Goal: Task Accomplishment & Management: Manage account settings

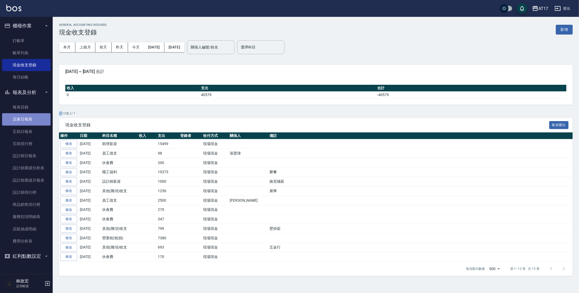
drag, startPoint x: 0, startPoint y: 0, endPoint x: 20, endPoint y: 124, distance: 125.4
click at [20, 117] on link "店家日報表" at bounding box center [26, 119] width 48 height 12
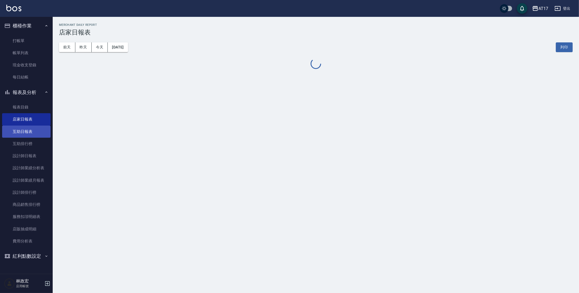
click at [24, 130] on link "互助日報表" at bounding box center [26, 132] width 48 height 12
click at [78, 47] on button "昨天" at bounding box center [83, 47] width 16 height 10
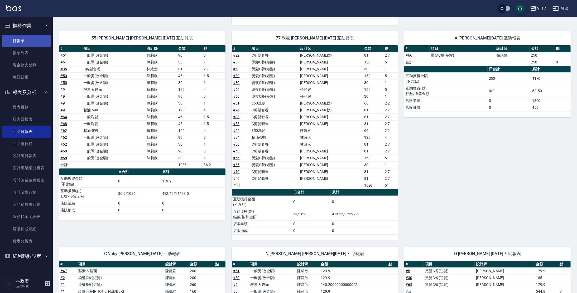
scroll to position [230, 0]
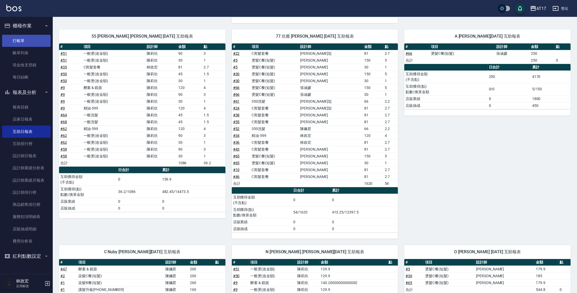
click at [22, 41] on link "打帳單" at bounding box center [26, 41] width 48 height 12
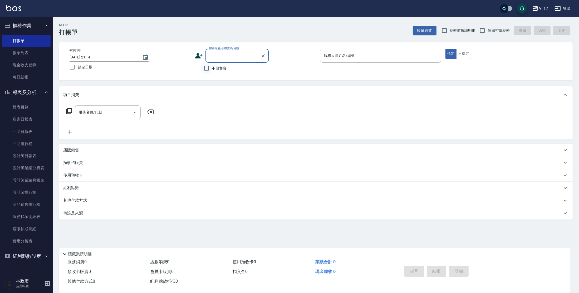
click at [207, 70] on input "不留客資" at bounding box center [206, 68] width 11 height 11
checkbox input "true"
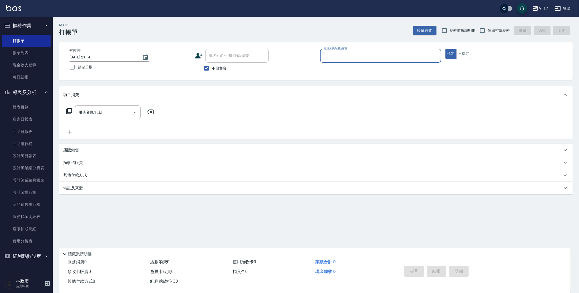
click at [499, 31] on span "連續打單結帳" at bounding box center [499, 31] width 22 height 6
click at [488, 31] on input "連續打單結帳" at bounding box center [482, 30] width 11 height 11
checkbox input "true"
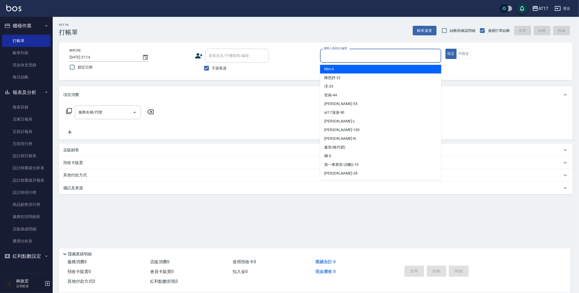
click at [379, 55] on input "服務人員姓名/編號" at bounding box center [381, 55] width 116 height 9
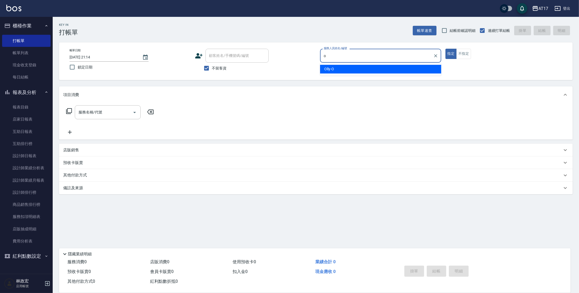
type input "Olly-O"
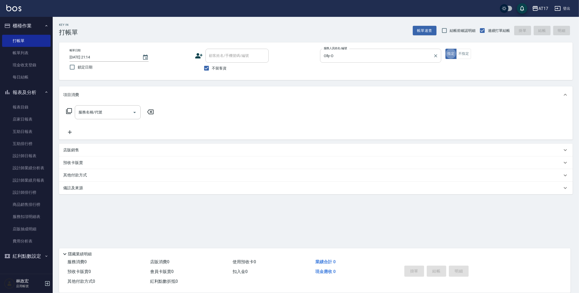
type button "true"
type input "C剪髮套餐(2450)"
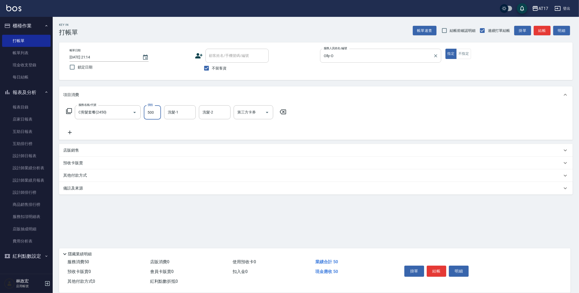
type input "500"
type input "[PERSON_NAME]-27"
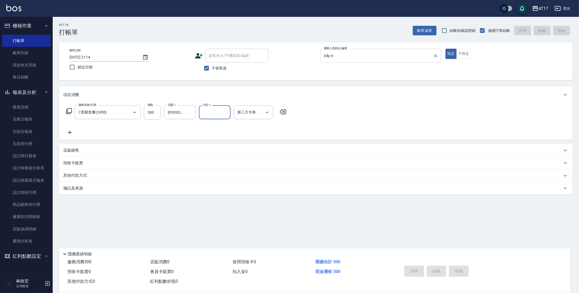
type input "[DATE] 21:16"
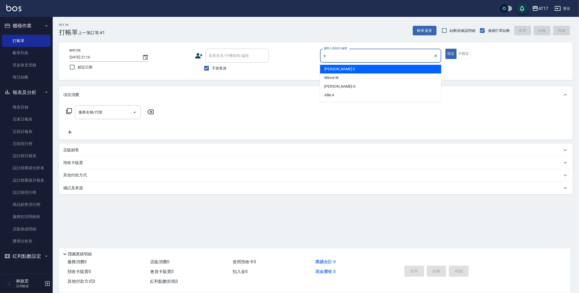
type input "[PERSON_NAME]-E"
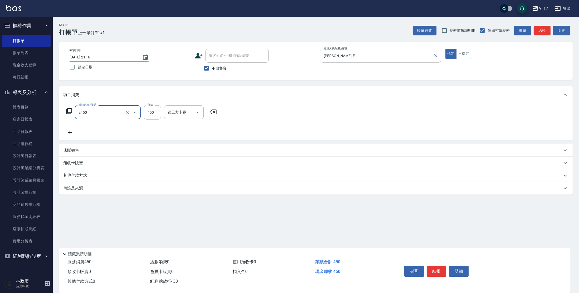
type input "C剪髮套餐(2450)"
type input "欣麗-77"
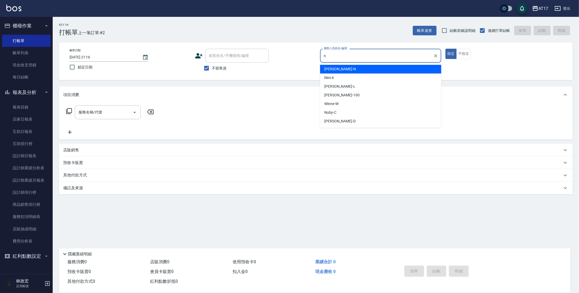
type input "[PERSON_NAME]-N"
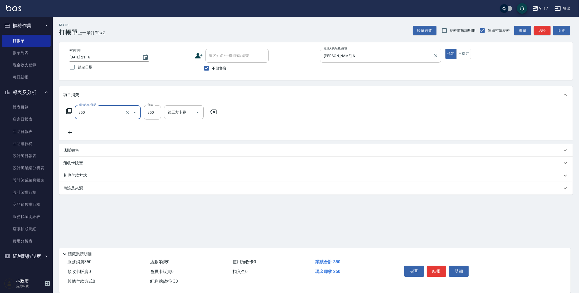
type input "350洗髮(350)"
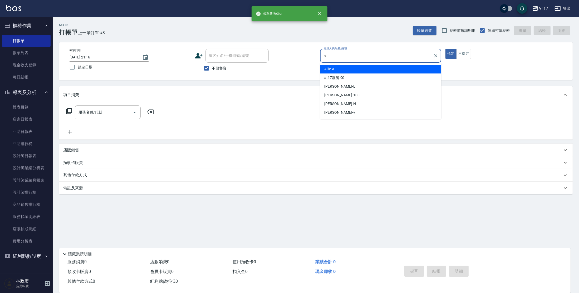
type input "Allie-A"
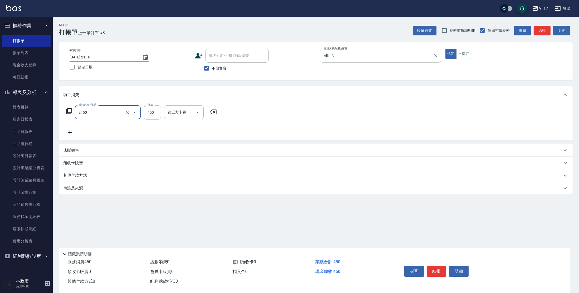
type input "C剪髮套餐(2450)"
type input "欣麗-77"
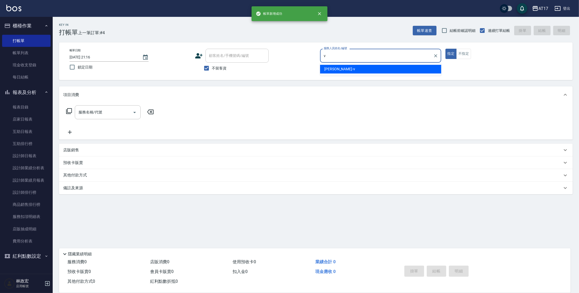
type input "[PERSON_NAME]-v"
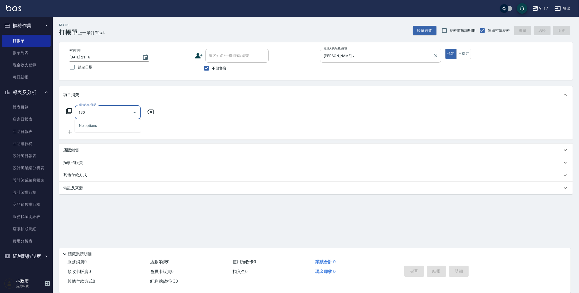
type input "1300"
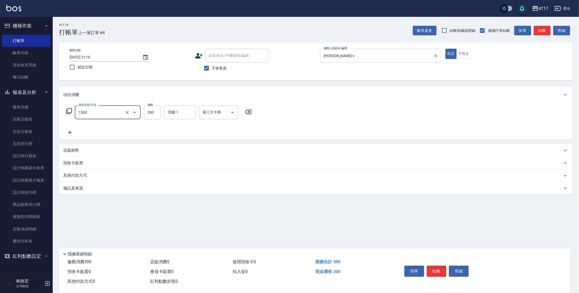
type input "一般洗髮(1300)"
type input "250"
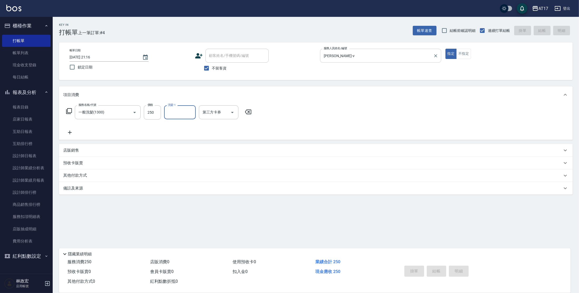
type input "[DATE] 21:17"
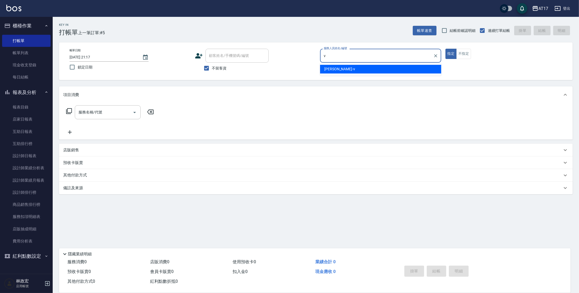
type input "[PERSON_NAME]-v"
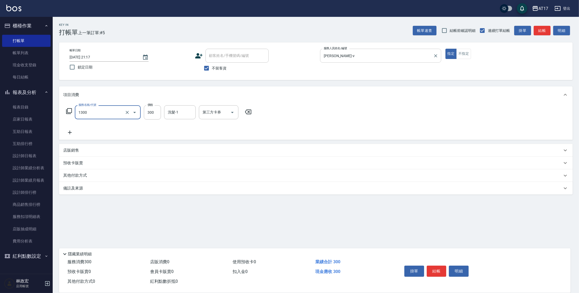
type input "一般洗髮(1300)"
click at [456, 57] on button "指定" at bounding box center [451, 54] width 11 height 10
click at [461, 56] on button "不指定" at bounding box center [463, 54] width 15 height 10
type button "false"
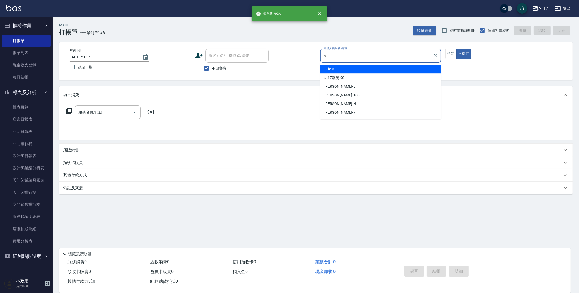
type input "Allie-A"
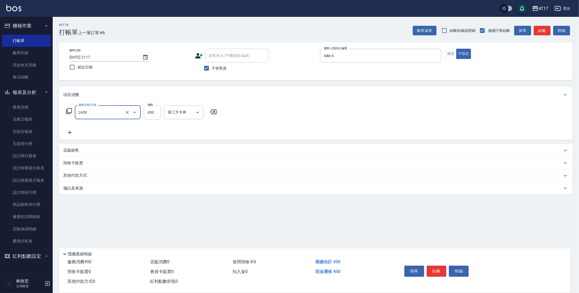
type input "C剪髮套餐(2450)"
type input "[PERSON_NAME]-22"
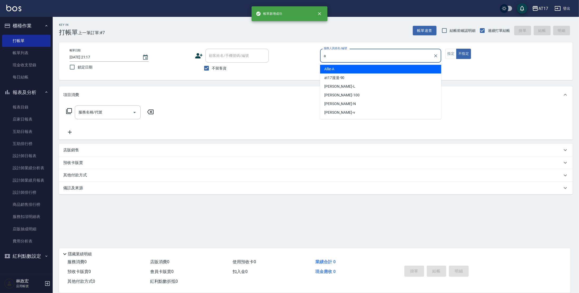
type input "Allie-A"
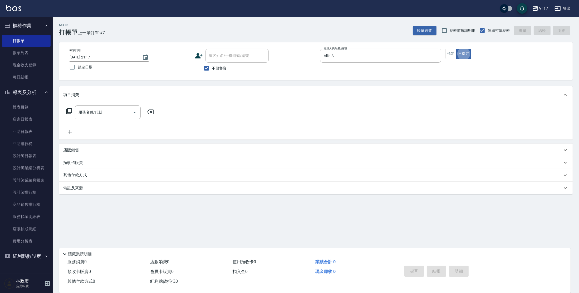
click at [69, 115] on div "服務名稱/代號 服務名稱/代號" at bounding box center [110, 112] width 94 height 14
click at [70, 114] on icon at bounding box center [69, 111] width 6 height 6
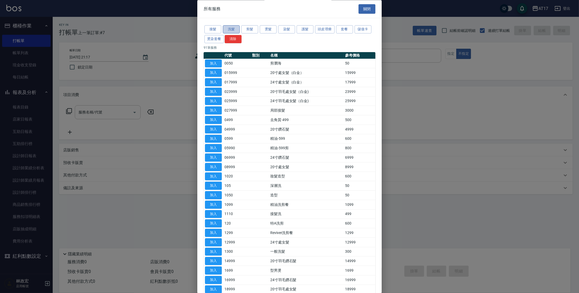
click at [236, 29] on button "洗髮" at bounding box center [231, 30] width 17 height 8
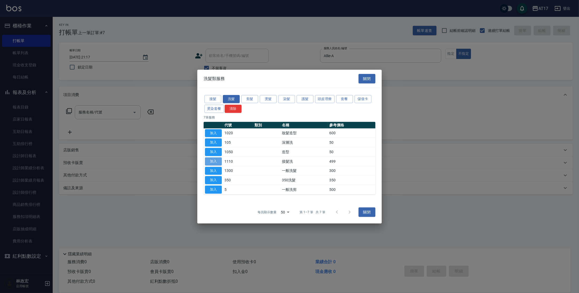
click at [214, 159] on button "加入" at bounding box center [213, 162] width 17 height 8
type input "接髮洗(1110)"
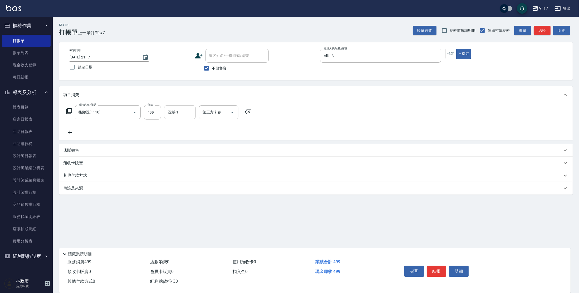
click at [178, 117] on div "洗髮-1" at bounding box center [180, 112] width 32 height 14
type input "[PERSON_NAME]-22"
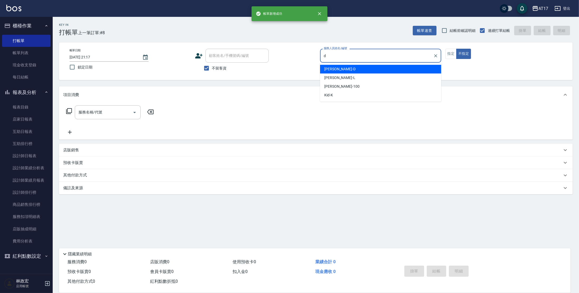
type input "[PERSON_NAME]-D"
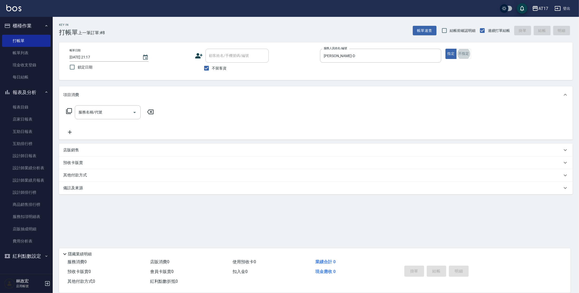
click at [67, 111] on icon at bounding box center [69, 111] width 6 height 6
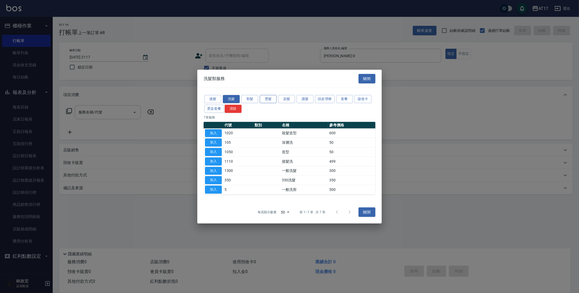
click at [270, 103] on button "燙髮" at bounding box center [268, 99] width 17 height 8
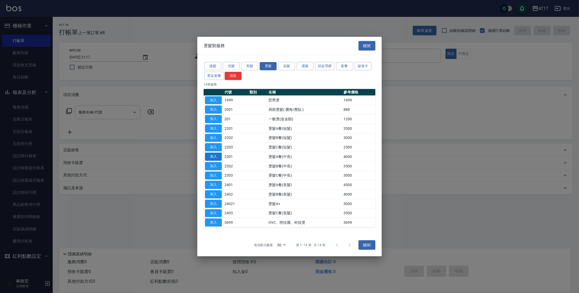
click at [215, 158] on button "加入" at bounding box center [213, 157] width 17 height 8
type input "燙髮A餐(中長)(2301)"
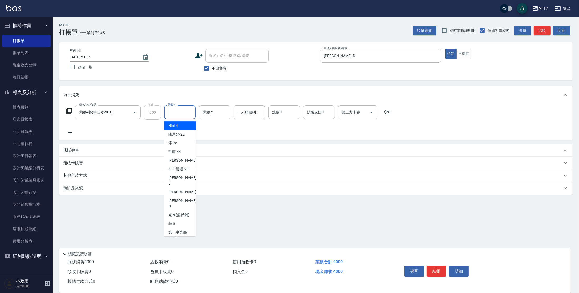
click at [188, 114] on input "燙髮-1" at bounding box center [180, 112] width 27 height 9
type input "欣麗-77"
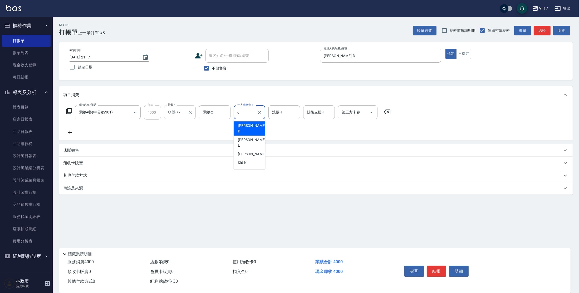
type input "[PERSON_NAME]-D"
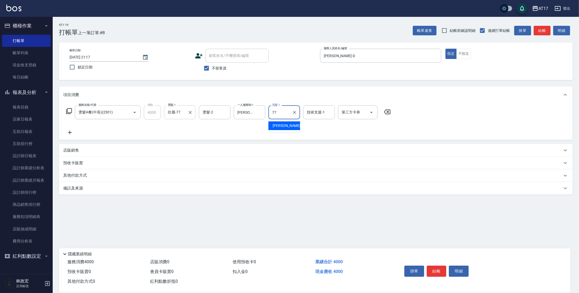
type input "欣麗-77"
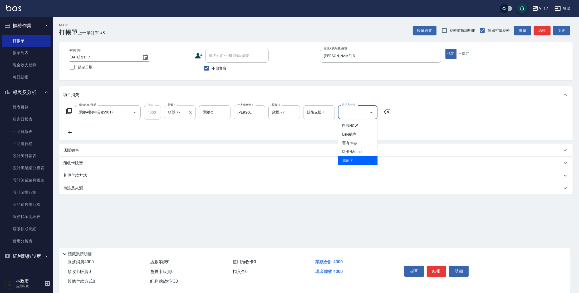
type input "儲值卡"
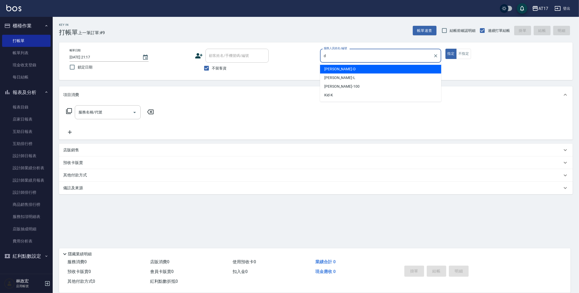
type input "[PERSON_NAME]-D"
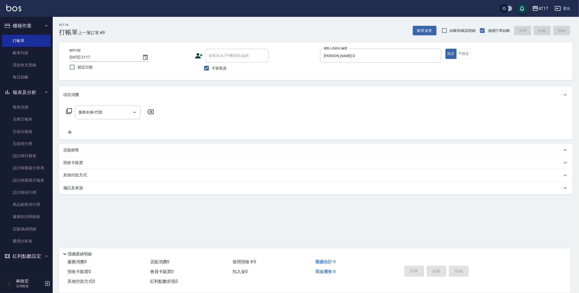
click at [70, 113] on icon at bounding box center [69, 111] width 6 height 6
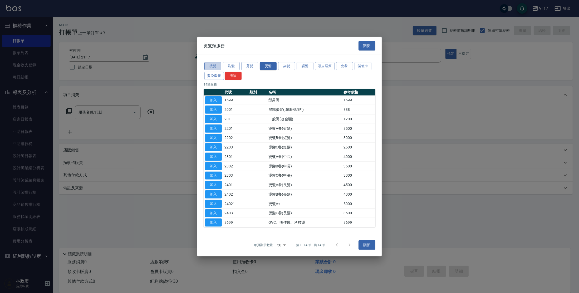
click at [216, 68] on button "接髮" at bounding box center [212, 66] width 17 height 8
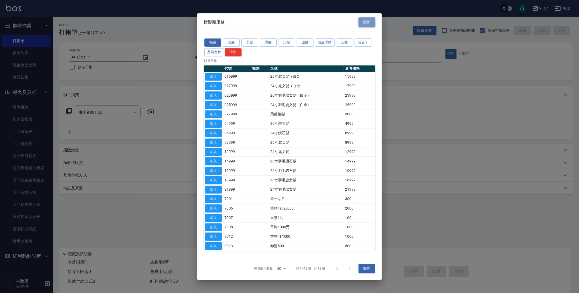
click at [364, 21] on button "關閉" at bounding box center [367, 22] width 17 height 10
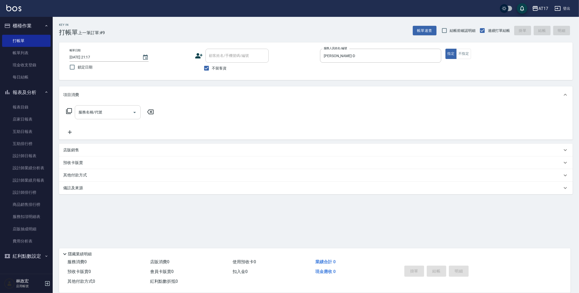
click at [90, 114] on input "服務名稱/代號" at bounding box center [103, 112] width 53 height 9
type input "去角質-499(0499)"
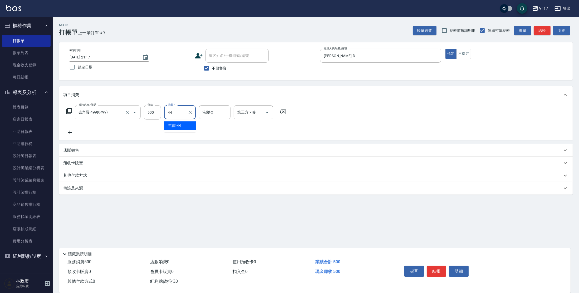
type input "哲南-44"
click at [78, 150] on p "店販銷售" at bounding box center [71, 151] width 16 height 6
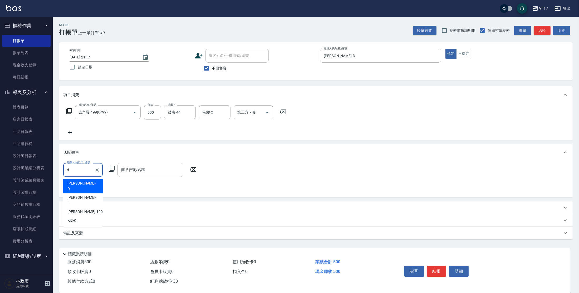
type input "[PERSON_NAME]-D"
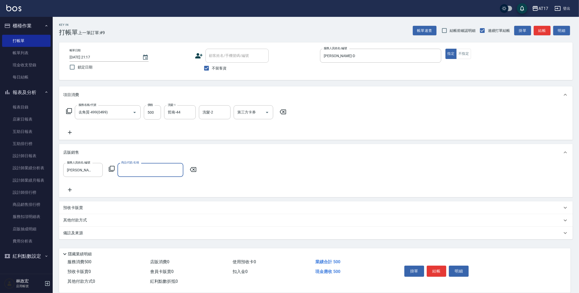
click at [111, 168] on icon at bounding box center [112, 169] width 6 height 6
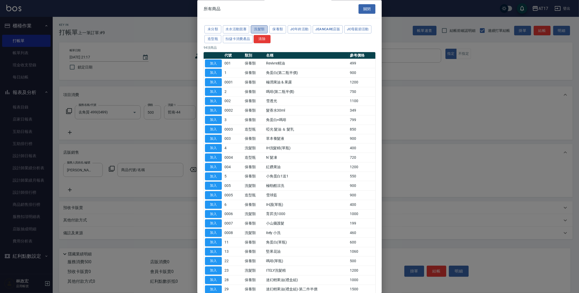
click at [258, 32] on button "洗髮類" at bounding box center [259, 30] width 17 height 8
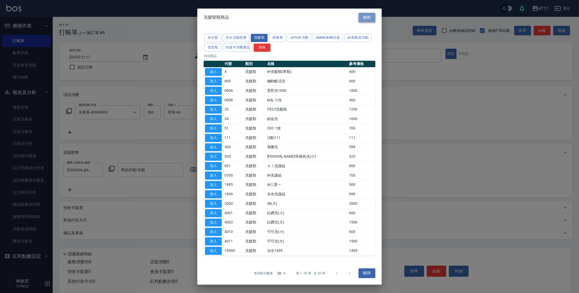
drag, startPoint x: 364, startPoint y: 17, endPoint x: 341, endPoint y: 30, distance: 26.8
click at [364, 17] on button "關閉" at bounding box center [367, 18] width 17 height 10
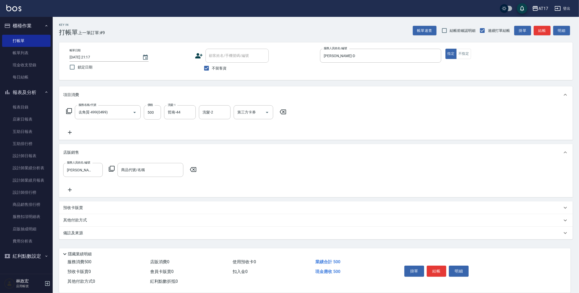
click at [195, 169] on icon at bounding box center [193, 170] width 13 height 6
click at [68, 109] on icon at bounding box center [69, 111] width 6 height 6
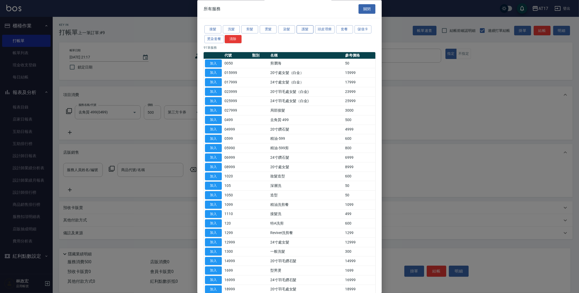
click at [302, 29] on button "護髮" at bounding box center [305, 30] width 17 height 8
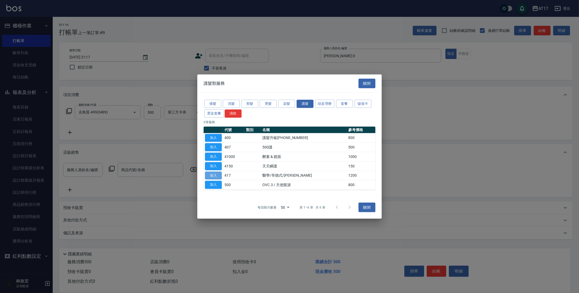
click at [211, 175] on button "加入" at bounding box center [213, 176] width 17 height 8
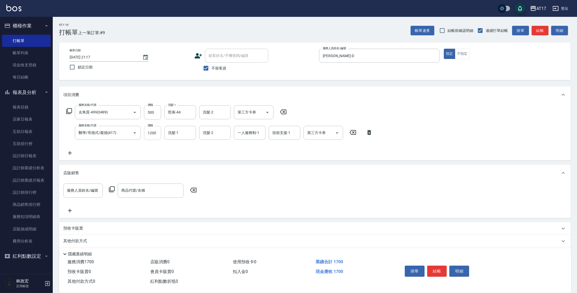
click at [153, 132] on input "1200" at bounding box center [152, 133] width 17 height 14
type input "1500"
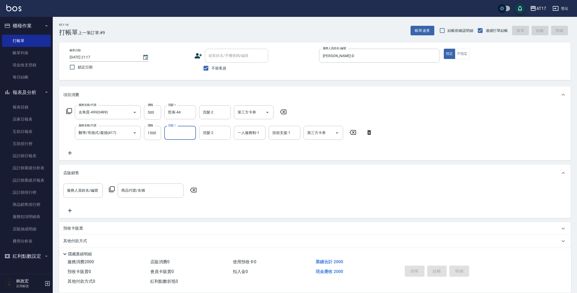
type input "[DATE] 21:19"
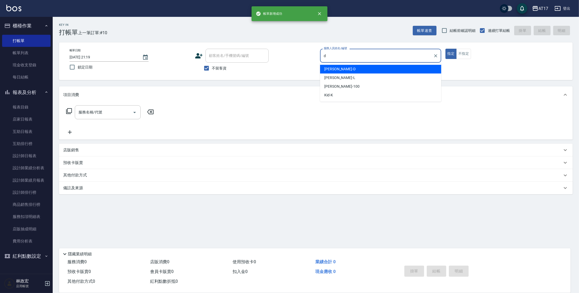
type input "[PERSON_NAME]-D"
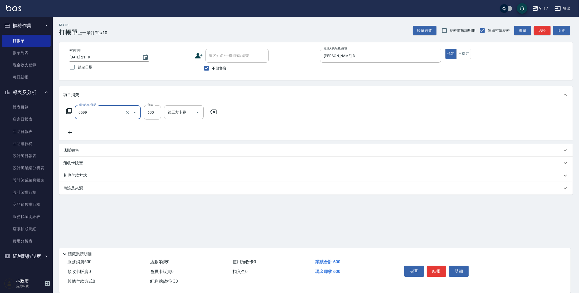
type input "精油-599(0599)"
type input "哲南-44"
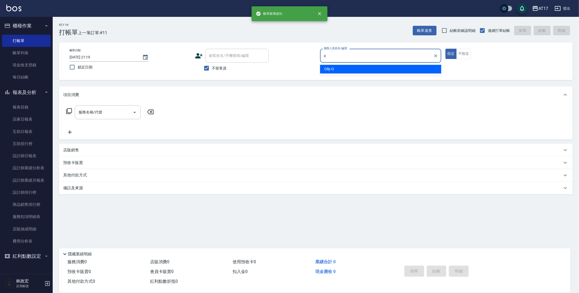
type input "Olly-O"
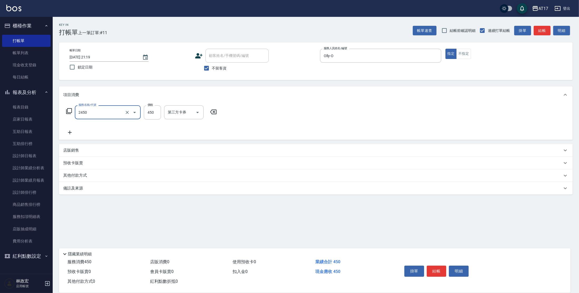
type input "C剪髮套餐(2450)"
type input "500"
type input "[PERSON_NAME]-22"
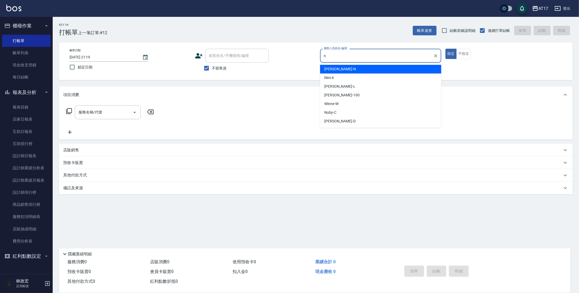
type input "[PERSON_NAME]-N"
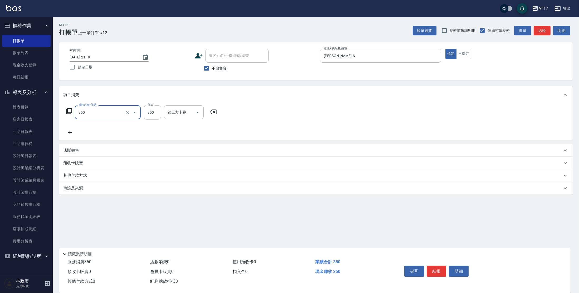
type input "350洗髮(350)"
type input "欣麗-77"
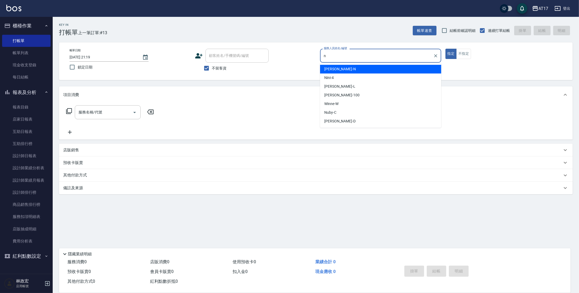
type input "[PERSON_NAME]-N"
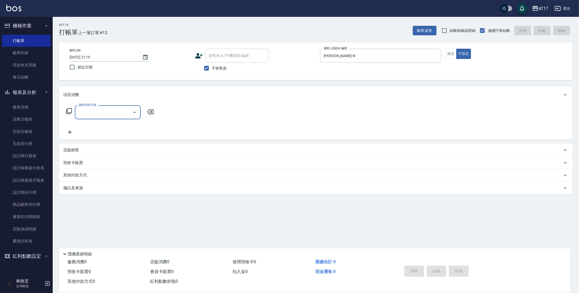
click at [71, 111] on icon at bounding box center [69, 111] width 6 height 6
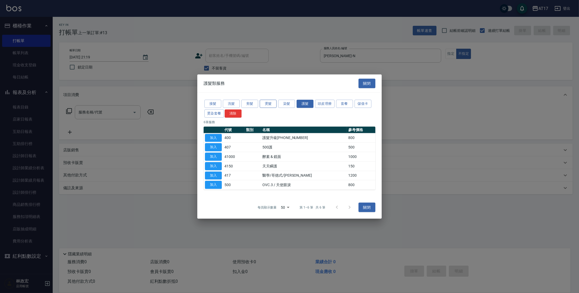
click at [270, 104] on button "燙髮" at bounding box center [268, 104] width 17 height 8
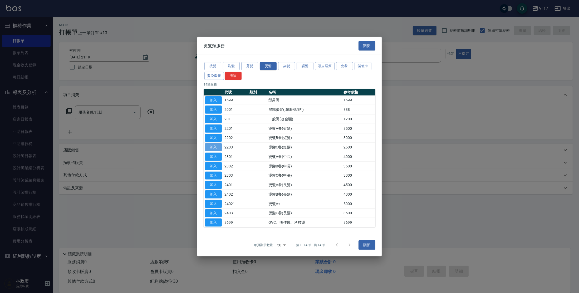
click at [212, 148] on button "加入" at bounding box center [213, 147] width 17 height 8
type input "燙髮C餐(短髮)(2203)"
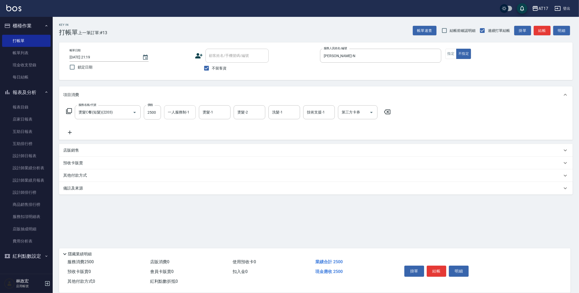
click at [178, 116] on input "一人服務制-1" at bounding box center [180, 112] width 27 height 9
type input "[PERSON_NAME]-N"
type input "[PERSON_NAME]-55"
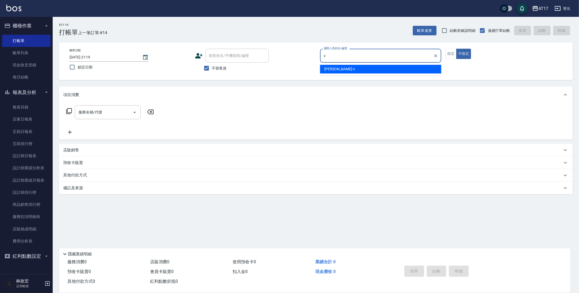
type input "[PERSON_NAME]-v"
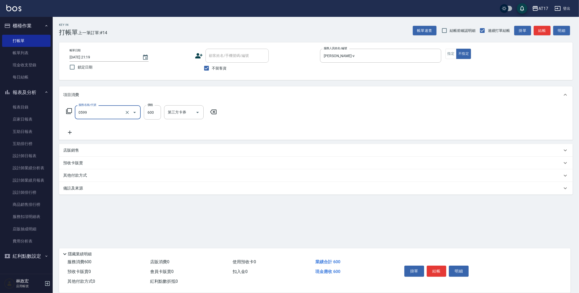
type input "精油-599(0599)"
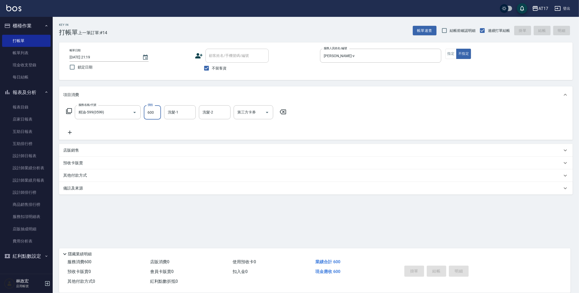
type input "[DATE] 21:20"
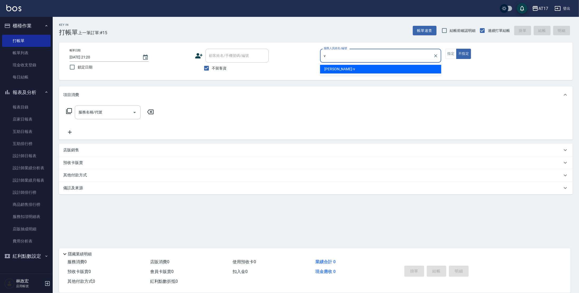
type input "[PERSON_NAME]-v"
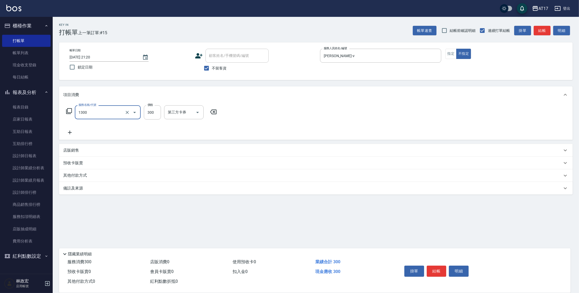
type input "一般洗髮(1300)"
type input "299"
type input "[PERSON_NAME]-27"
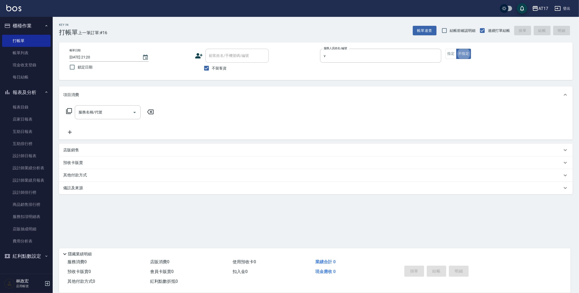
type input "[PERSON_NAME]-v"
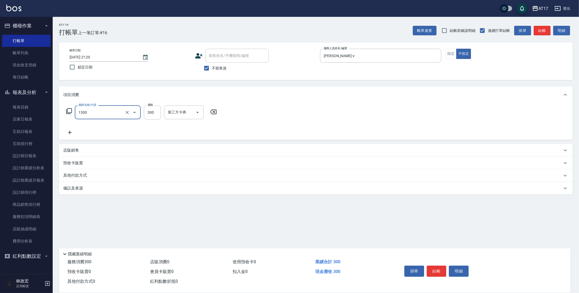
type input "一般洗髮(1300)"
type input "299"
type input "[PERSON_NAME]-27"
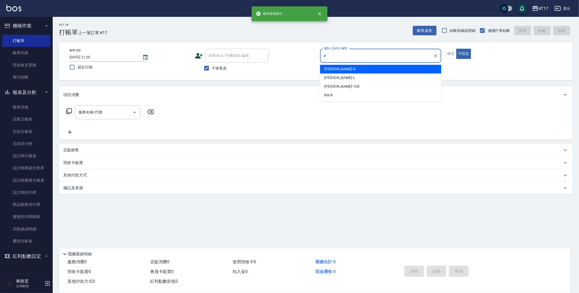
type input "[PERSON_NAME]-D"
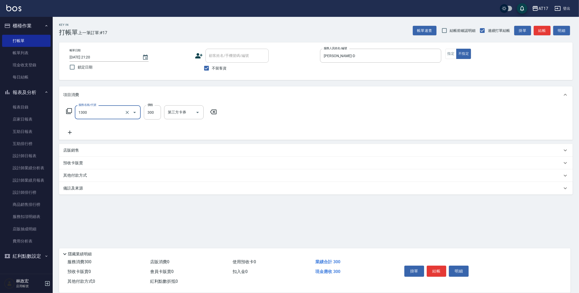
type input "一般洗髮(1300)"
type input "299"
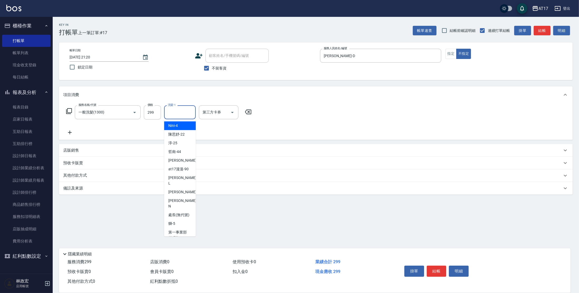
click at [177, 113] on input "洗髮-1" at bounding box center [180, 112] width 27 height 9
type input "欣麗-77"
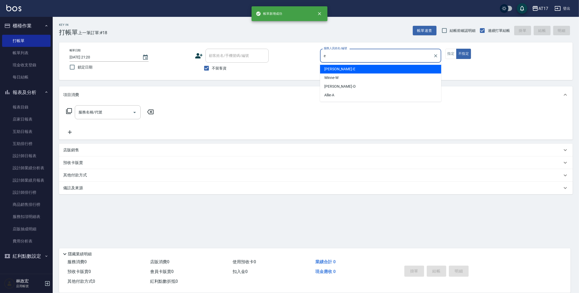
type input "[PERSON_NAME]-E"
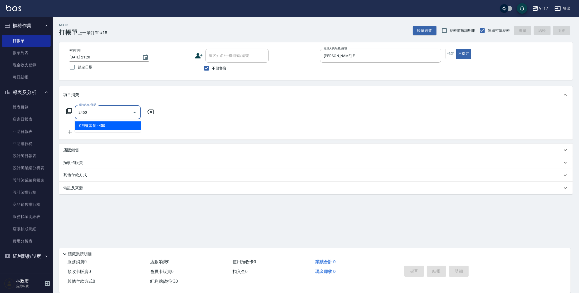
type input "C剪髮套餐(2450)"
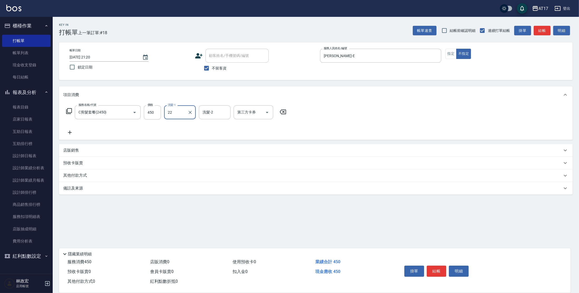
type input "[PERSON_NAME]-22"
click at [454, 57] on button "指定" at bounding box center [451, 54] width 11 height 10
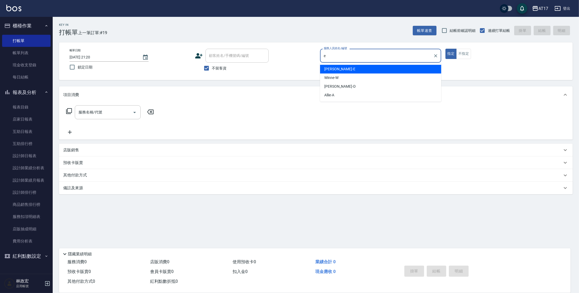
type input "[PERSON_NAME]-E"
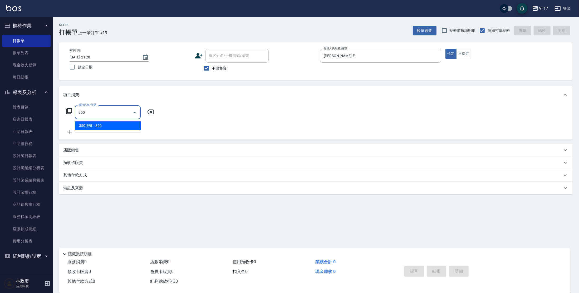
type input "350洗髮(350)"
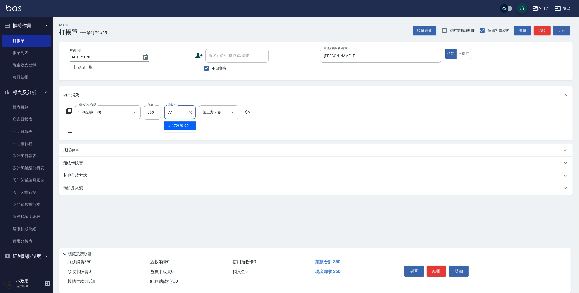
type input "欣麗-77"
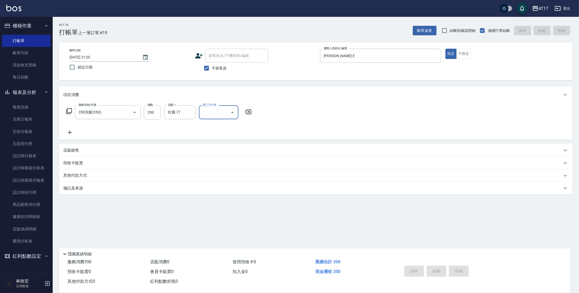
type input "[DATE] 21:21"
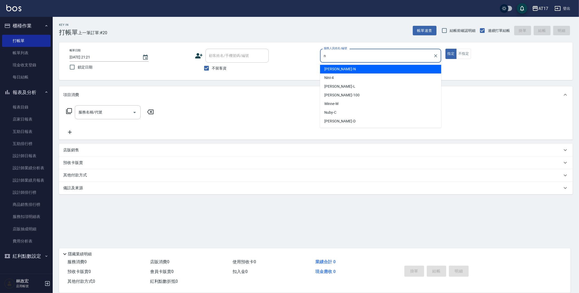
type input "[PERSON_NAME]-N"
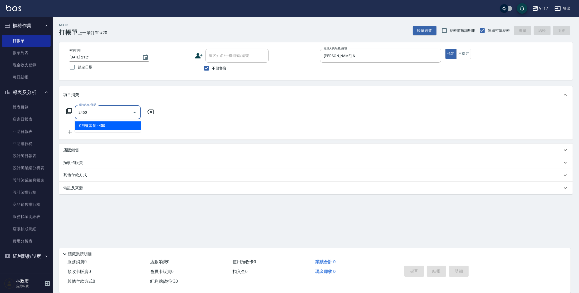
type input "C剪髮套餐(2450)"
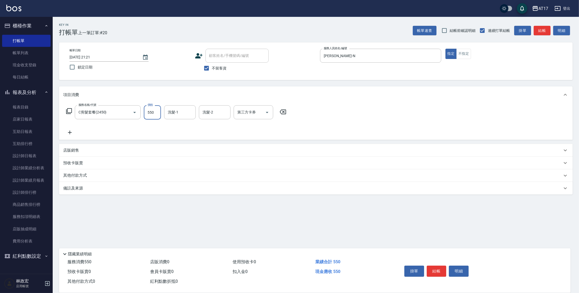
type input "550"
type input "[PERSON_NAME]-55"
type input "儲值卡"
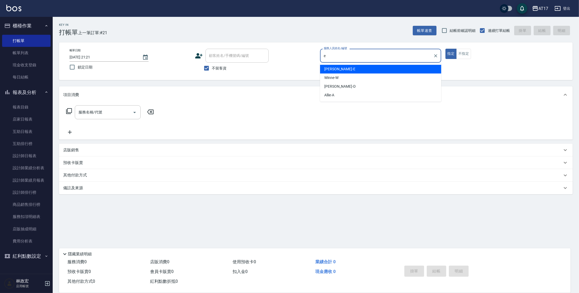
type input "[PERSON_NAME]-E"
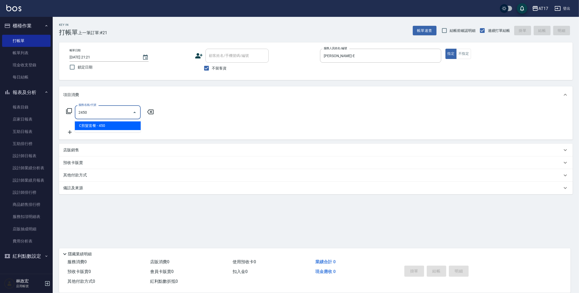
type input "C剪髮套餐(2450)"
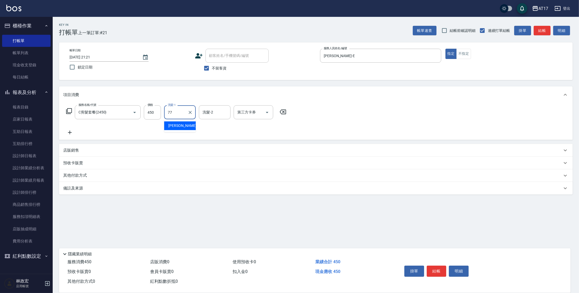
type input "欣麗-77"
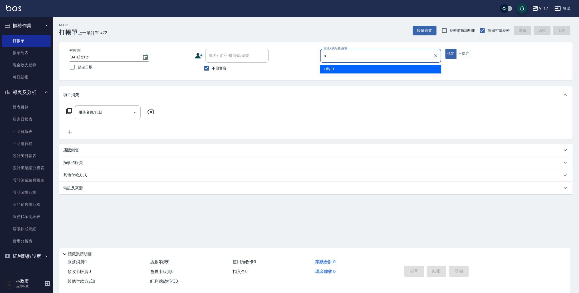
type input "Olly-O"
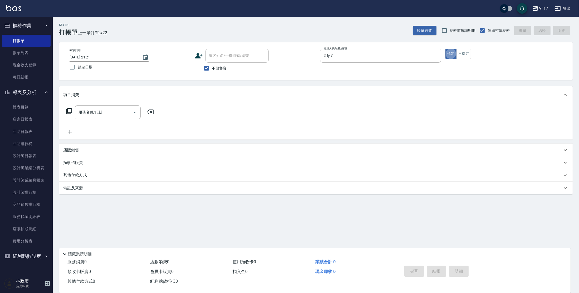
click at [67, 112] on icon at bounding box center [69, 111] width 6 height 6
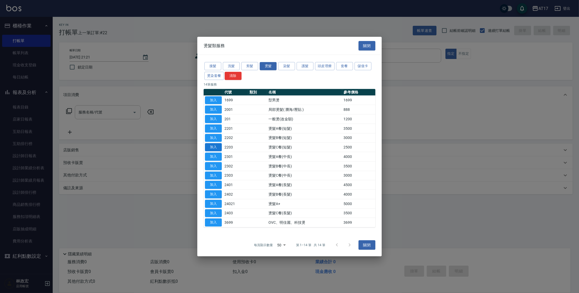
click at [218, 147] on button "加入" at bounding box center [213, 147] width 17 height 8
type input "燙髮C餐(短髮)(2203)"
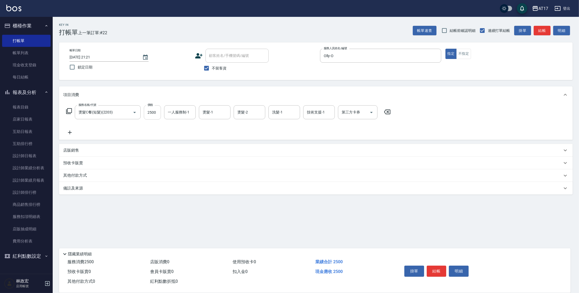
click at [148, 111] on input "2500" at bounding box center [152, 112] width 17 height 14
type input "2250"
type input "Olly-O"
type input "[PERSON_NAME]-22"
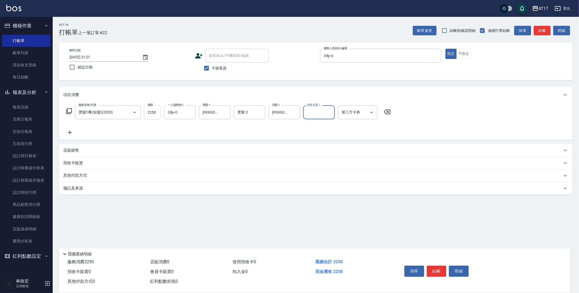
click at [152, 113] on input "2250" at bounding box center [152, 112] width 17 height 14
type input "2050"
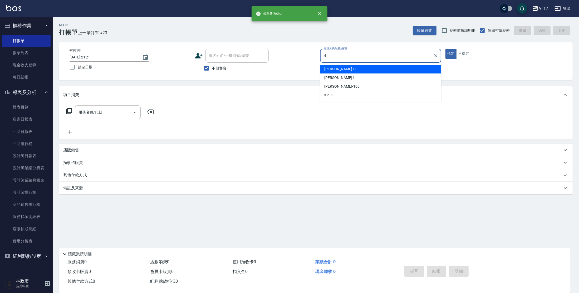
type input "[PERSON_NAME]-D"
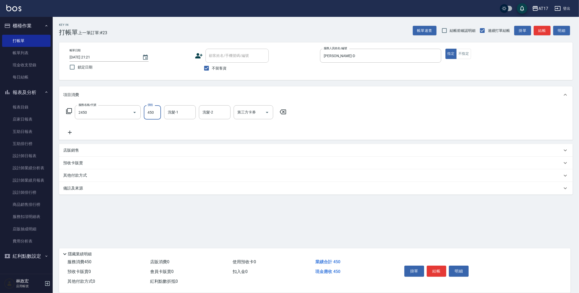
type input "C剪髮套餐(2450)"
type input "[PERSON_NAME]-27"
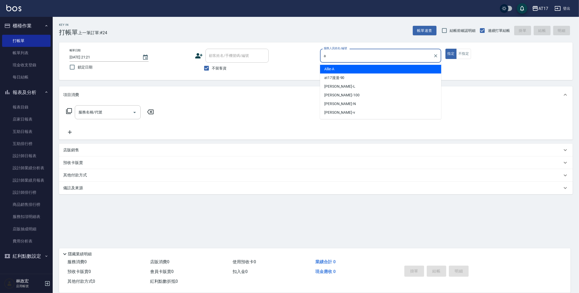
type input "Allie-A"
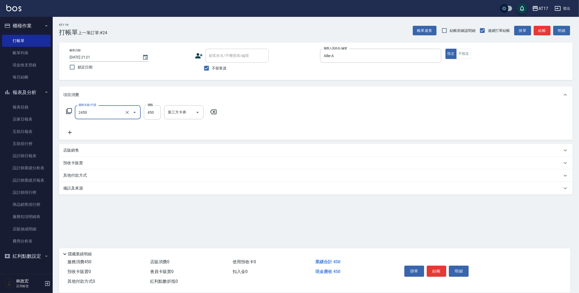
type input "C剪髮套餐(2450)"
type input "550"
type input "[PERSON_NAME]-55"
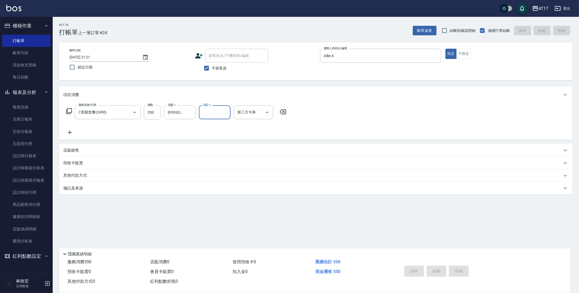
type input "[DATE] 21:22"
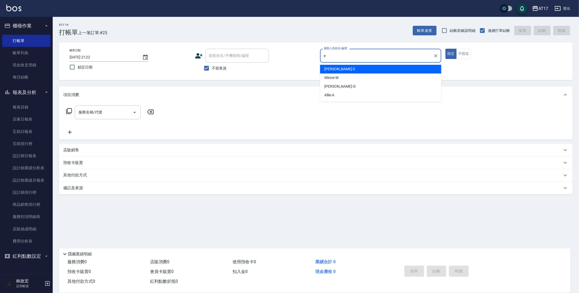
type input "[PERSON_NAME]-E"
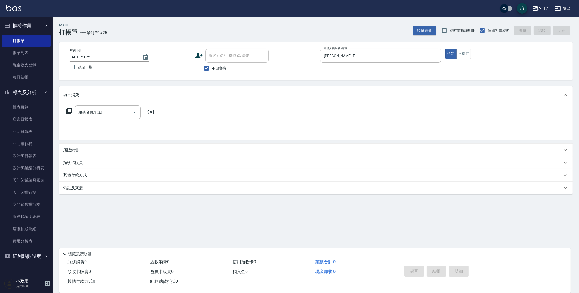
click at [71, 110] on icon at bounding box center [69, 111] width 6 height 6
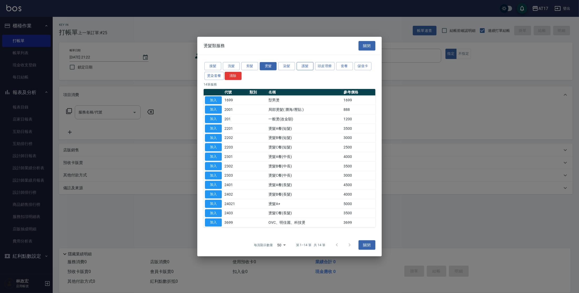
click at [310, 67] on button "護髮" at bounding box center [305, 66] width 17 height 8
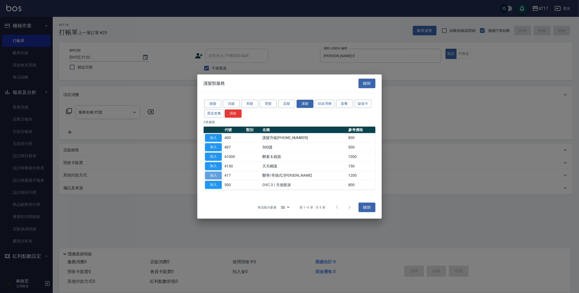
click at [215, 176] on button "加入" at bounding box center [213, 176] width 17 height 8
type input "醫學/哥德式/龐德(417)"
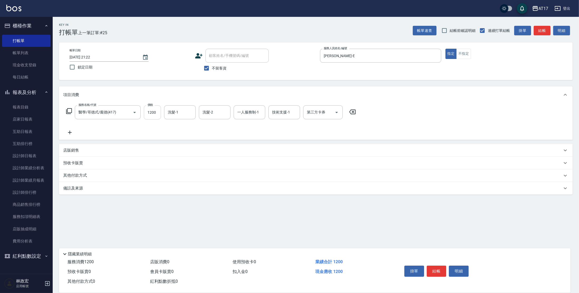
click at [156, 115] on input "1200" at bounding box center [152, 112] width 17 height 14
type input "1500"
type input "[PERSON_NAME]-55"
type input "[PERSON_NAME]-E"
type input "儲值卡"
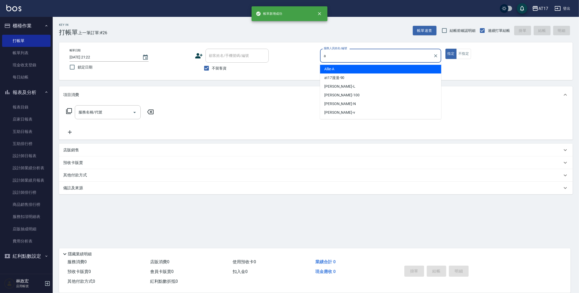
type input "Allie-A"
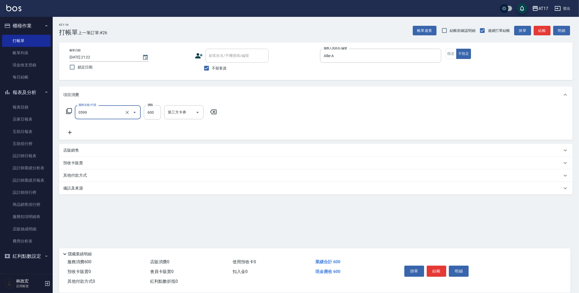
type input "精油-599(0599)"
type input "850"
type input "欣麗-77"
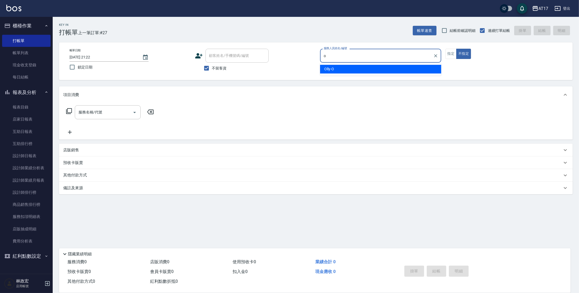
type input "Olly-O"
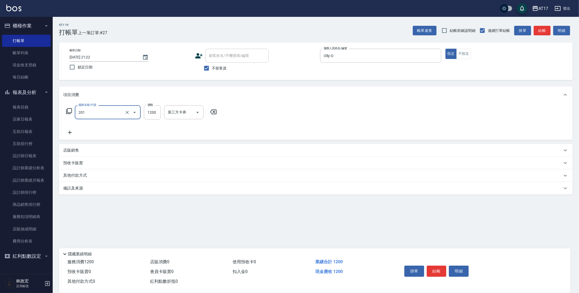
type input "一般燙(改金額)(201)"
type input "1000"
type input "Olly-O"
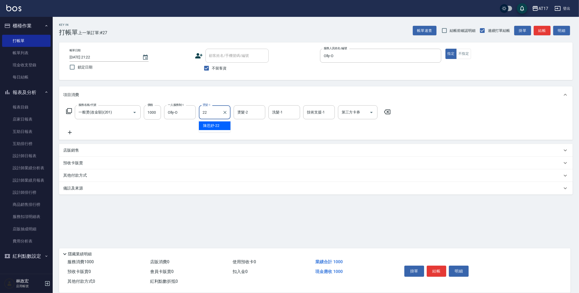
type input "[PERSON_NAME]-22"
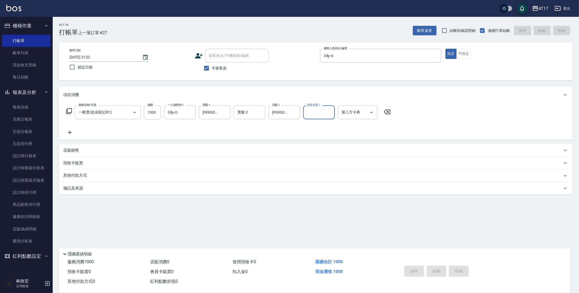
type input "[DATE] 21:23"
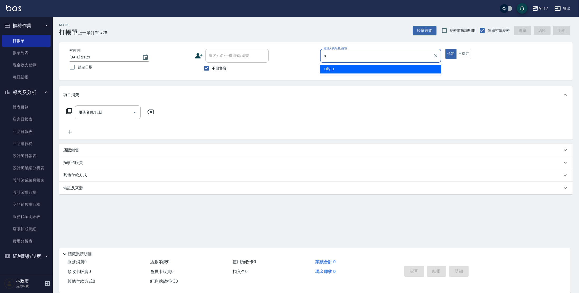
type input "Olly-O"
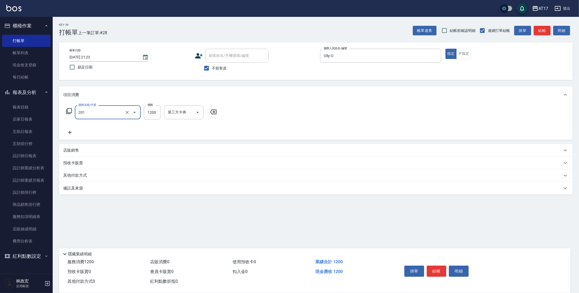
type input "一般燙(改金額)(201)"
type input "1000"
type input "Olly-O"
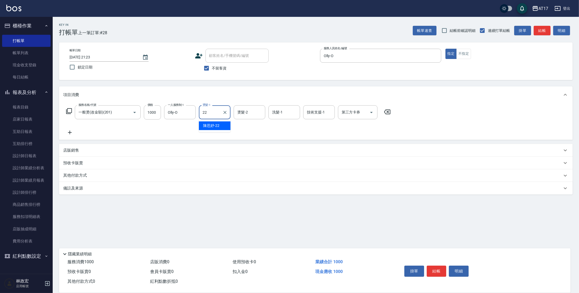
type input "[PERSON_NAME]-22"
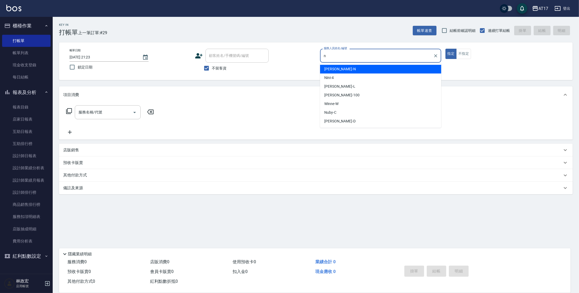
type input "[PERSON_NAME]-N"
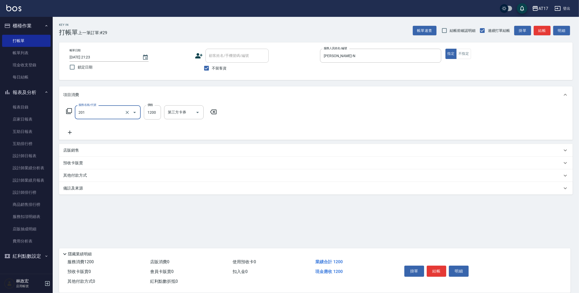
type input "一般燙(改金額)(201)"
type input "1299"
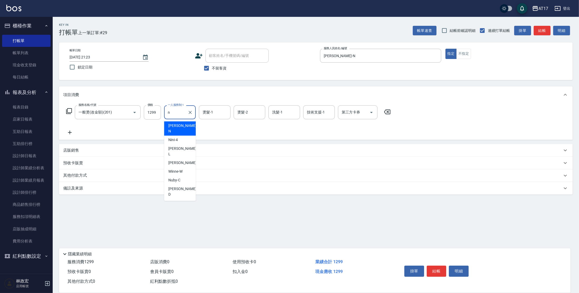
type input "[PERSON_NAME]-N"
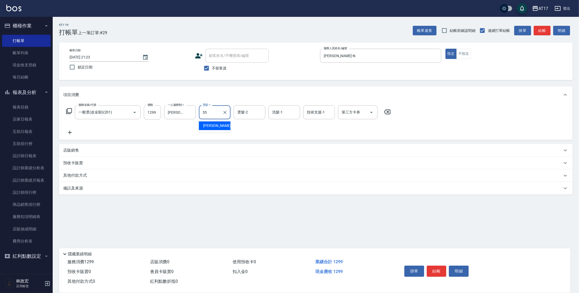
type input "[PERSON_NAME]-55"
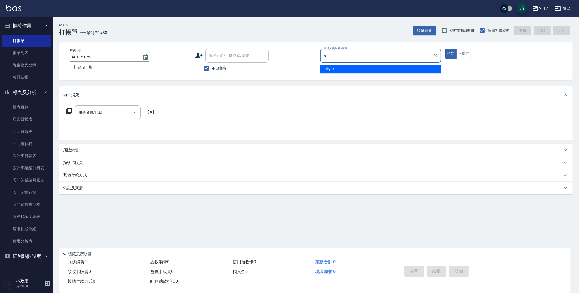
type input "Olly-O"
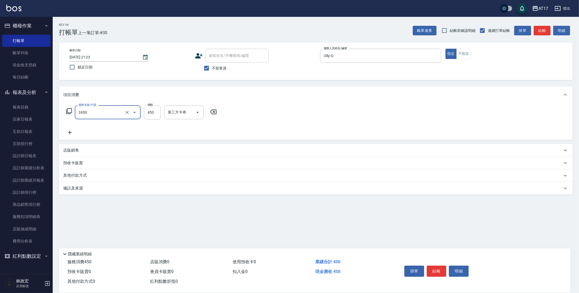
type input "C剪髮套餐(2450)"
type input "500"
type input "[PERSON_NAME]-27"
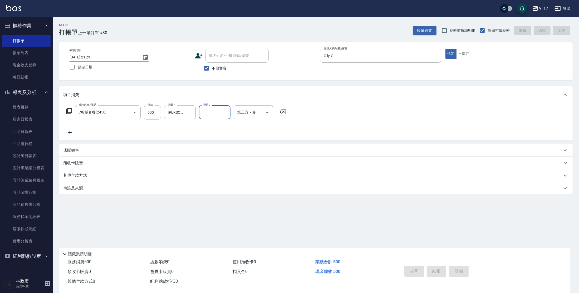
type input "[DATE] 21:24"
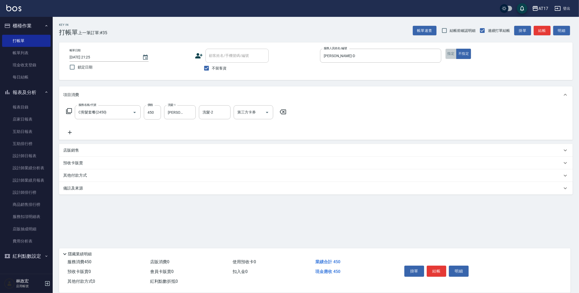
click at [452, 56] on button "指定" at bounding box center [451, 54] width 11 height 10
click at [452, 55] on button "指定" at bounding box center [451, 54] width 11 height 10
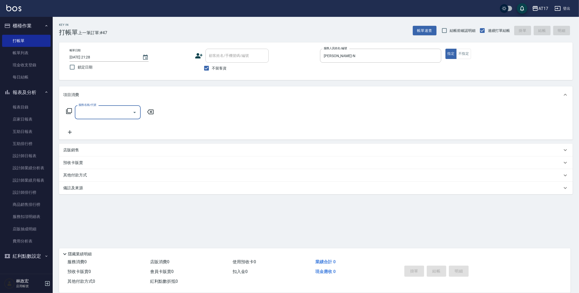
click at [71, 112] on icon at bounding box center [69, 111] width 6 height 6
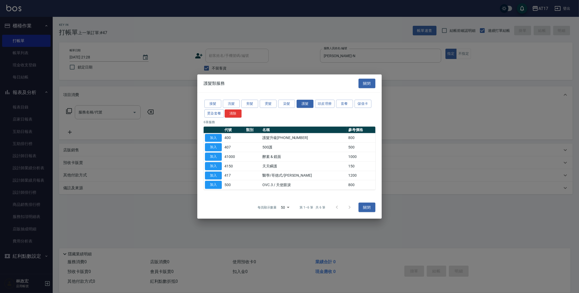
click at [270, 99] on div "接髮 洗髮 剪髮 燙髮 染髮 護髮 頭皮理療 套餐 儲值卡 燙染套餐 清除" at bounding box center [290, 109] width 172 height 20
click at [270, 101] on button "燙髮" at bounding box center [268, 104] width 17 height 8
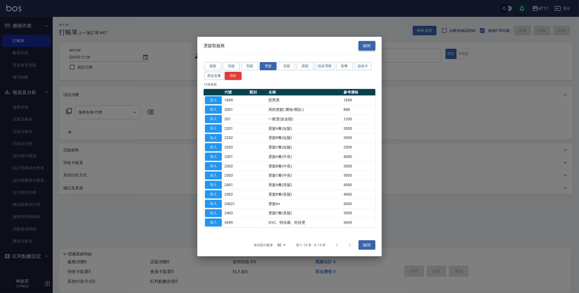
click at [369, 46] on button "關閉" at bounding box center [367, 46] width 17 height 10
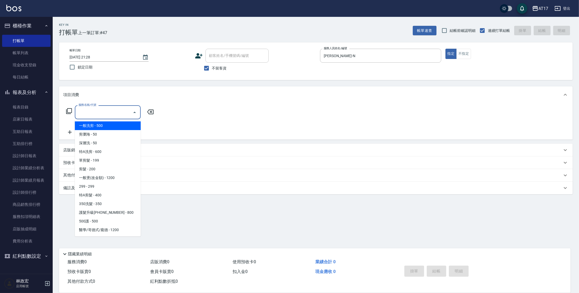
click at [118, 108] on input "服務名稱/代號" at bounding box center [103, 112] width 53 height 9
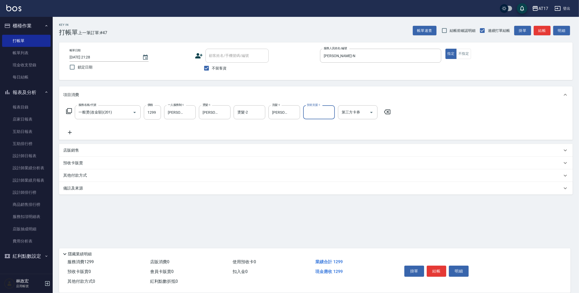
click at [70, 112] on icon at bounding box center [69, 111] width 6 height 6
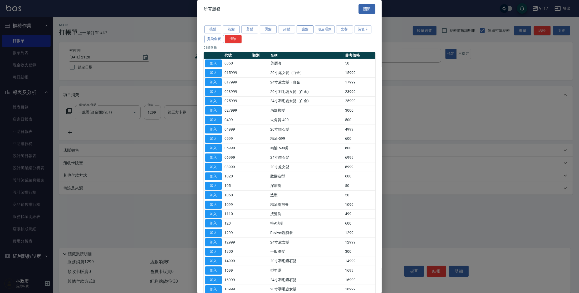
click at [300, 30] on button "護髮" at bounding box center [305, 30] width 17 height 8
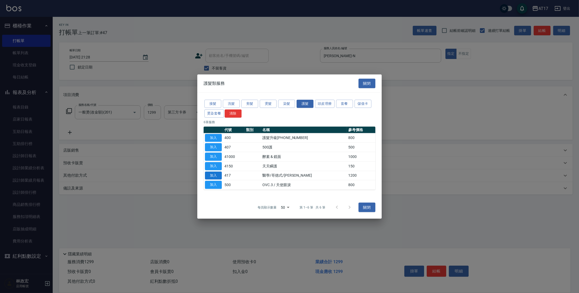
click at [212, 176] on button "加入" at bounding box center [213, 176] width 17 height 8
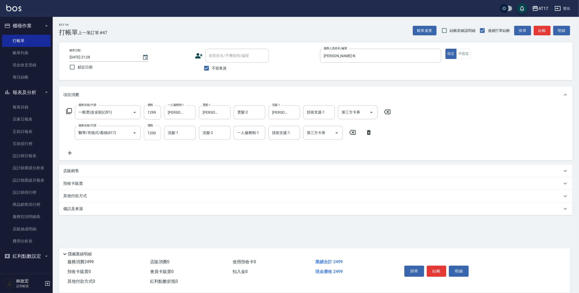
click at [159, 135] on input "1200" at bounding box center [152, 133] width 17 height 14
click at [440, 269] on button "結帳" at bounding box center [437, 271] width 20 height 11
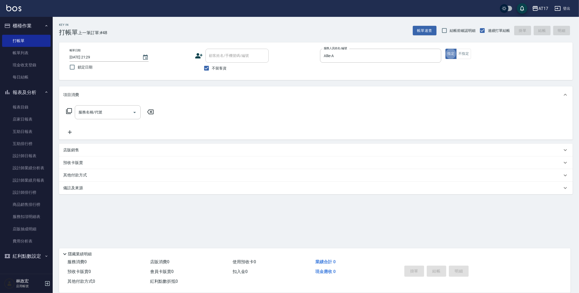
click at [70, 112] on icon at bounding box center [69, 111] width 6 height 6
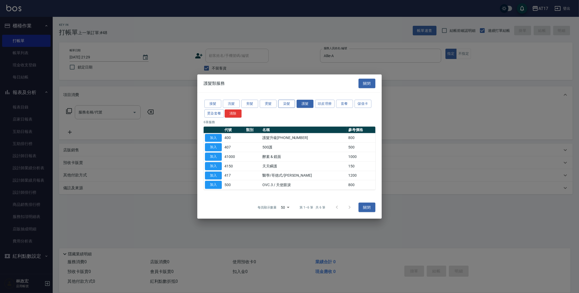
click at [287, 106] on button "染髮" at bounding box center [286, 104] width 17 height 8
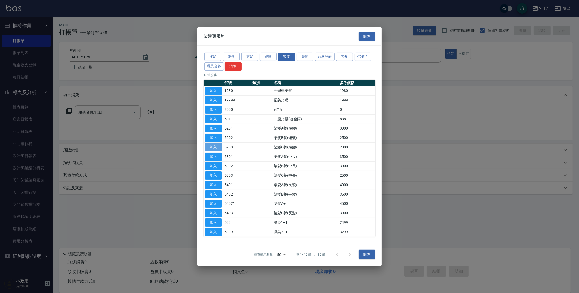
click at [218, 148] on button "加入" at bounding box center [213, 147] width 17 height 8
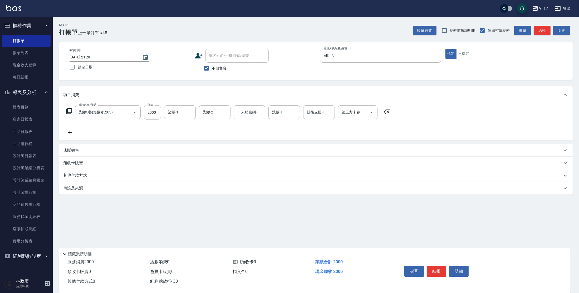
click at [70, 111] on icon at bounding box center [69, 111] width 6 height 6
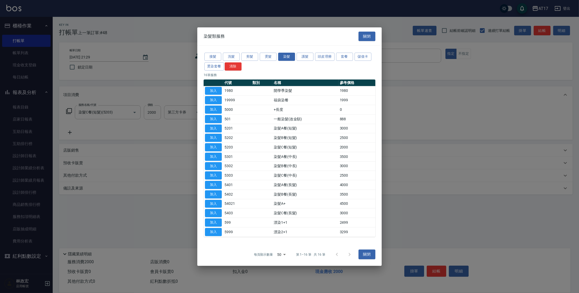
click at [305, 61] on div "接髮 洗髮 剪髮 燙髮 染髮 護髮 頭皮理療 套餐 儲值卡 燙染套餐 清除" at bounding box center [290, 62] width 172 height 20
click at [306, 59] on button "護髮" at bounding box center [305, 57] width 17 height 8
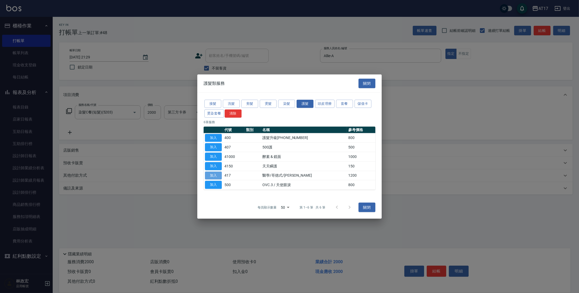
click at [215, 174] on button "加入" at bounding box center [213, 176] width 17 height 8
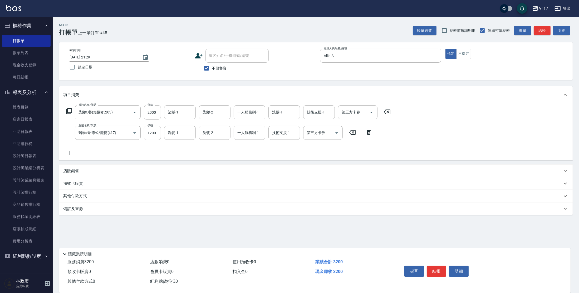
click at [68, 110] on icon at bounding box center [69, 111] width 6 height 6
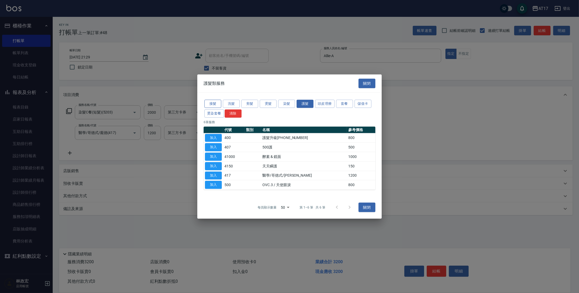
click at [212, 108] on div "接髮 洗髮 剪髮 燙髮 染髮 護髮 頭皮理療 套餐 儲值卡 燙染套餐 清除" at bounding box center [290, 109] width 172 height 20
click at [213, 104] on button "接髮" at bounding box center [212, 104] width 17 height 8
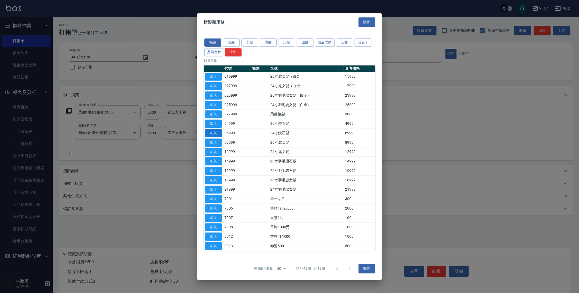
click at [210, 134] on button "加入" at bounding box center [213, 133] width 17 height 8
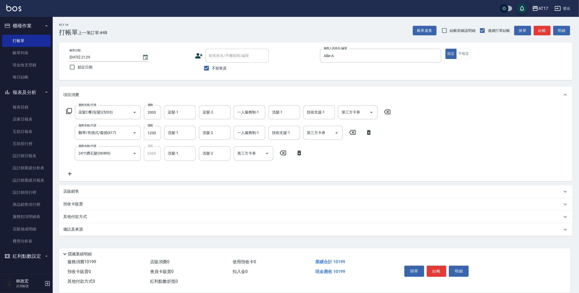
click at [69, 113] on icon at bounding box center [69, 111] width 6 height 6
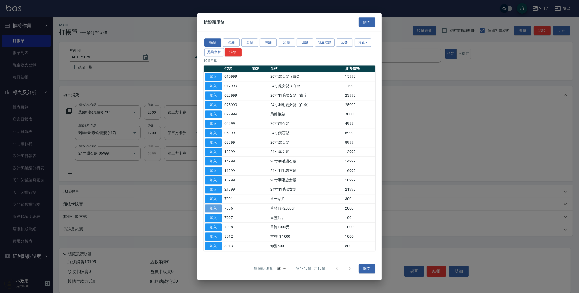
click at [210, 209] on button "加入" at bounding box center [213, 208] width 17 height 8
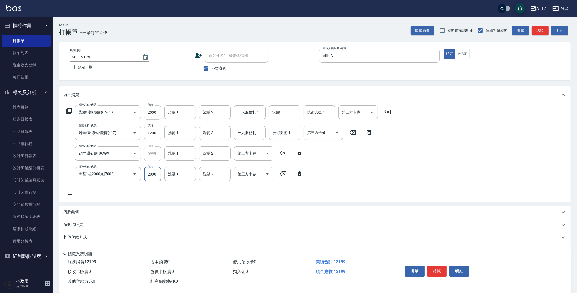
click at [147, 113] on input "2000" at bounding box center [152, 112] width 17 height 14
click at [180, 154] on input "洗髮-1" at bounding box center [180, 153] width 27 height 9
click at [187, 130] on input "洗髮-1" at bounding box center [180, 132] width 27 height 9
click at [157, 135] on input "1200" at bounding box center [152, 133] width 17 height 14
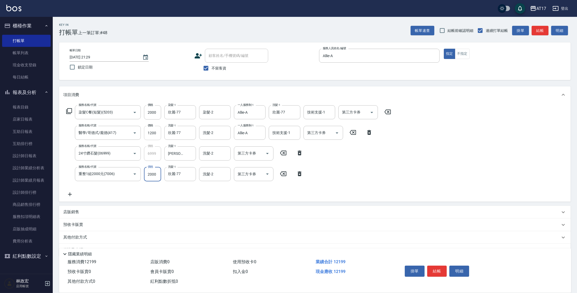
click at [157, 135] on input "1200" at bounding box center [152, 133] width 17 height 14
click at [148, 175] on input "2000" at bounding box center [152, 174] width 17 height 14
click at [201, 226] on div "預收卡販賣" at bounding box center [311, 225] width 496 height 6
click at [227, 193] on div "服務名稱/代號 染髮C餐(短髮)(5203) 服務名稱/代號 價格 2000 價格 染髮-1 欣麗-77 染髮-1 染髮-2 染髮-2 一人服務制-1 All…" at bounding box center [228, 151] width 331 height 92
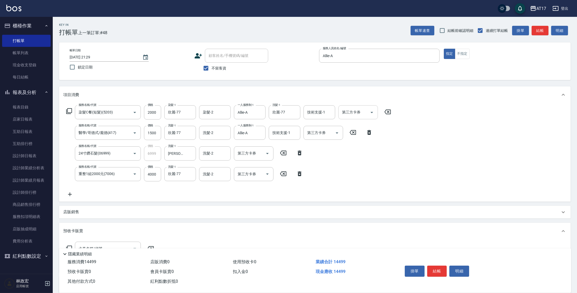
click at [374, 112] on icon "Open" at bounding box center [371, 112] width 6 height 6
click at [353, 159] on span "儲值卡" at bounding box center [358, 160] width 40 height 9
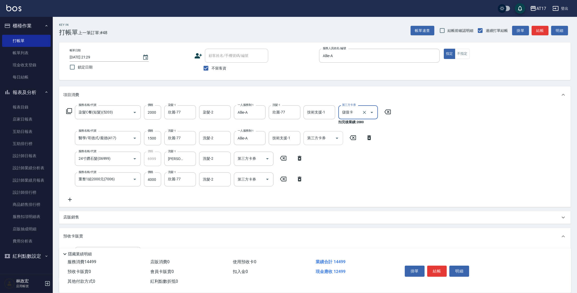
click at [337, 137] on icon "Open" at bounding box center [337, 138] width 6 height 6
drag, startPoint x: 322, startPoint y: 184, endPoint x: 277, endPoint y: 164, distance: 48.8
click at [322, 184] on span "儲值卡" at bounding box center [323, 186] width 40 height 9
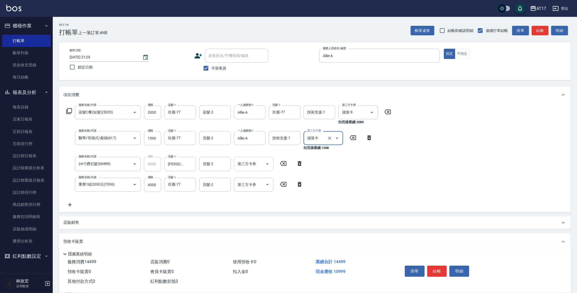
click at [269, 165] on icon "Open" at bounding box center [267, 164] width 6 height 6
click at [253, 211] on span "儲值卡" at bounding box center [254, 212] width 40 height 9
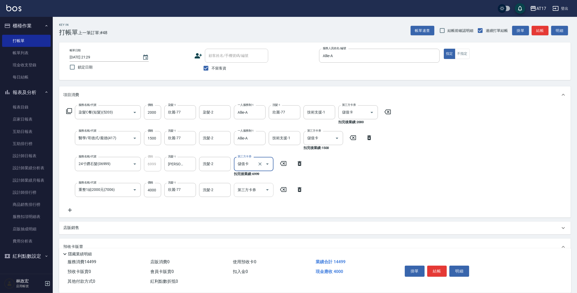
click at [266, 191] on icon "Open" at bounding box center [267, 190] width 6 height 6
click at [250, 235] on span "儲值卡" at bounding box center [254, 238] width 40 height 9
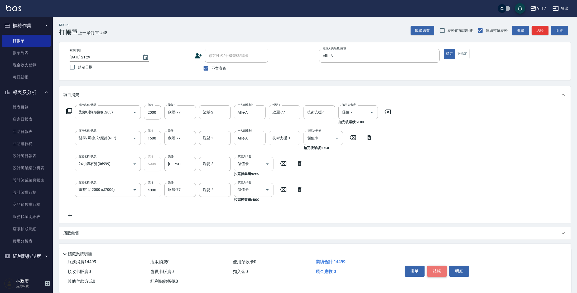
click at [437, 273] on button "結帳" at bounding box center [437, 271] width 20 height 11
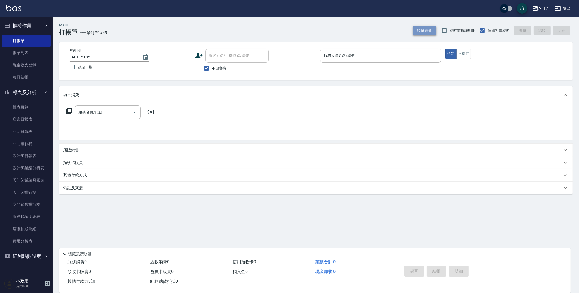
click at [429, 31] on button "帳單速查" at bounding box center [425, 31] width 24 height 10
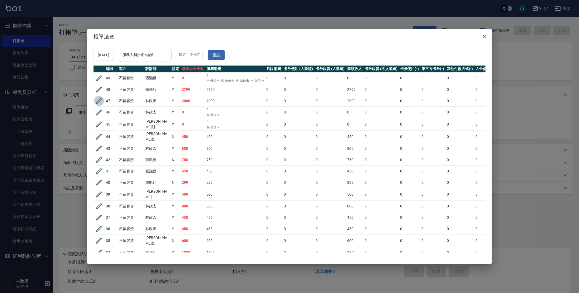
click at [99, 100] on icon "button" at bounding box center [99, 101] width 6 height 6
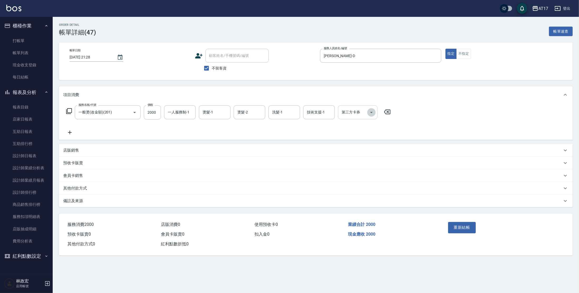
click at [370, 115] on icon "Open" at bounding box center [371, 112] width 6 height 6
click at [362, 161] on span "儲值卡" at bounding box center [358, 160] width 40 height 9
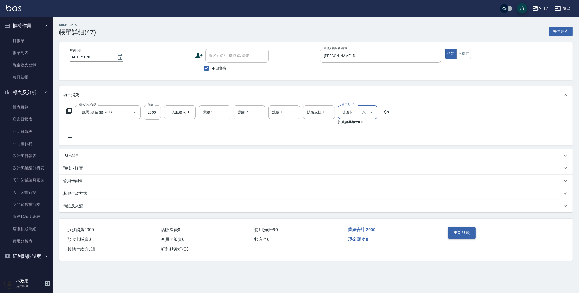
click at [464, 237] on button "重新結帳" at bounding box center [462, 232] width 28 height 11
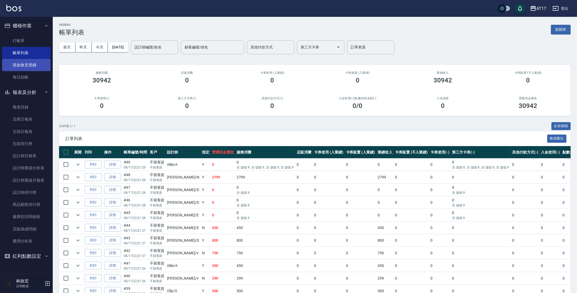
click at [38, 67] on link "現金收支登錄" at bounding box center [26, 65] width 48 height 12
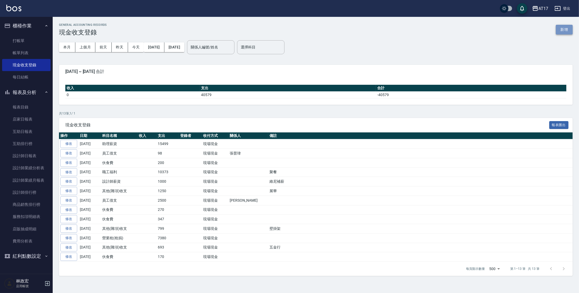
click at [561, 29] on button "新增" at bounding box center [564, 30] width 17 height 10
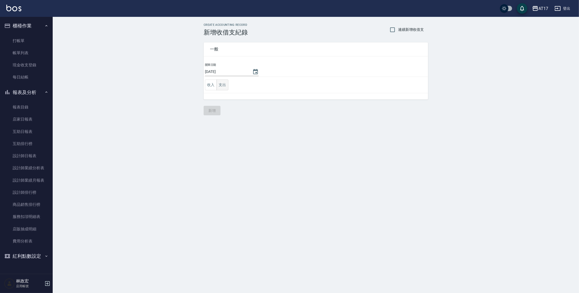
click at [226, 88] on button "支出" at bounding box center [223, 85] width 12 height 11
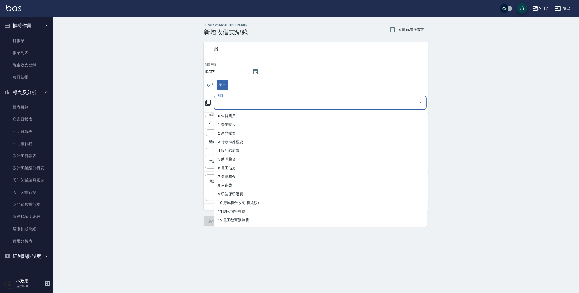
click at [239, 107] on input "科目" at bounding box center [316, 102] width 200 height 9
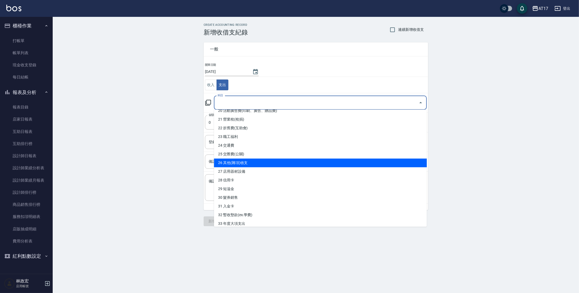
click at [270, 160] on li "26 其他(雜項)收支" at bounding box center [320, 163] width 213 height 9
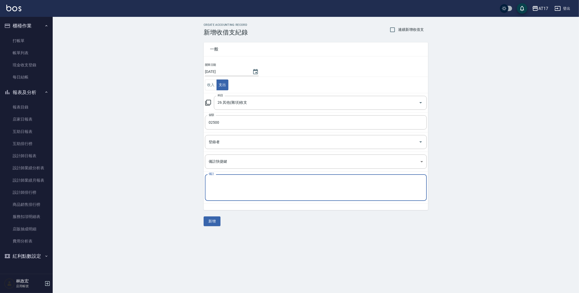
click at [243, 187] on textarea "備註" at bounding box center [316, 188] width 215 height 18
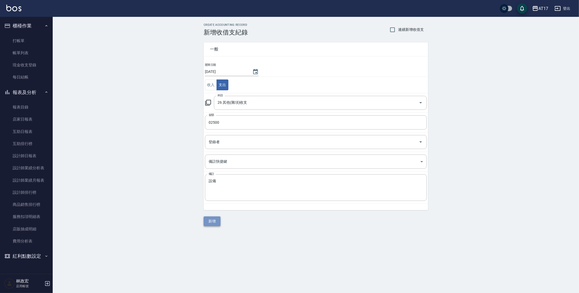
click at [210, 222] on button "新增" at bounding box center [212, 222] width 17 height 10
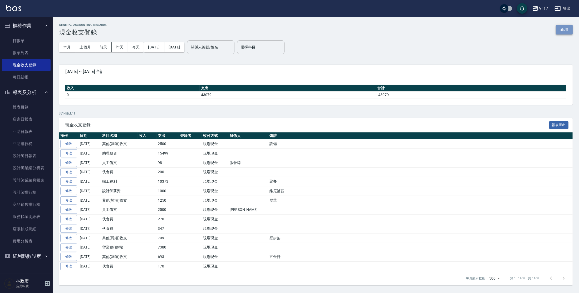
click at [566, 29] on button "新增" at bounding box center [564, 30] width 17 height 10
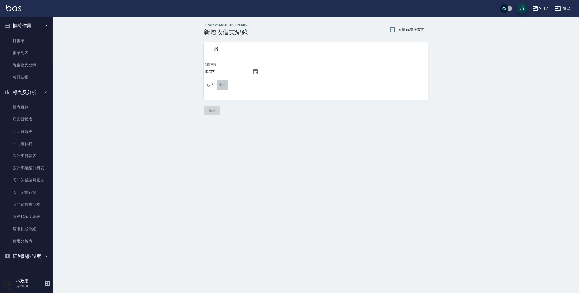
click at [223, 84] on button "支出" at bounding box center [223, 85] width 12 height 11
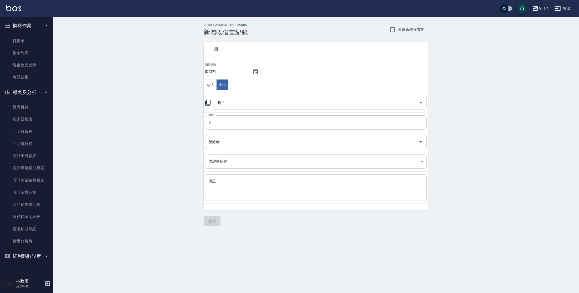
click at [233, 101] on input "科目" at bounding box center [316, 102] width 200 height 9
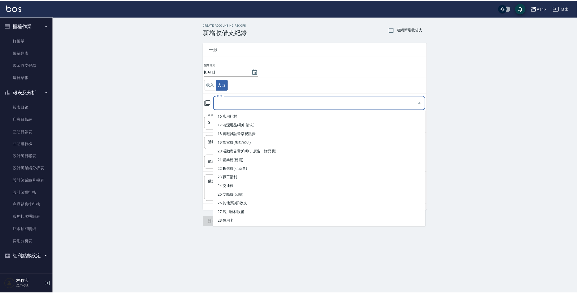
scroll to position [146, 0]
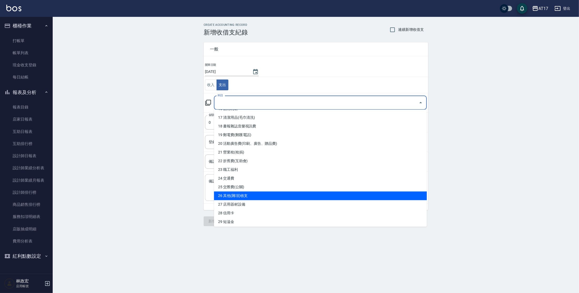
click at [286, 199] on li "26 其他(雜項)收支" at bounding box center [320, 196] width 213 height 9
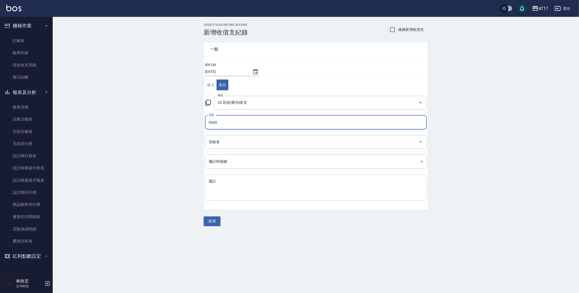
click at [326, 181] on textarea "備註" at bounding box center [316, 188] width 215 height 18
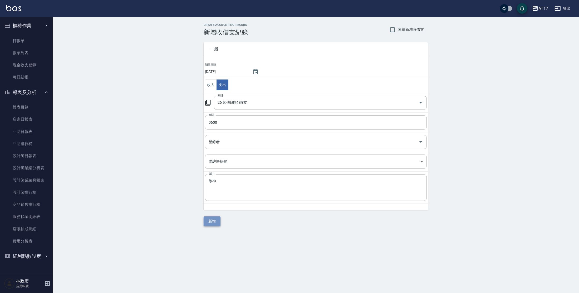
click at [207, 224] on button "新增" at bounding box center [212, 222] width 17 height 10
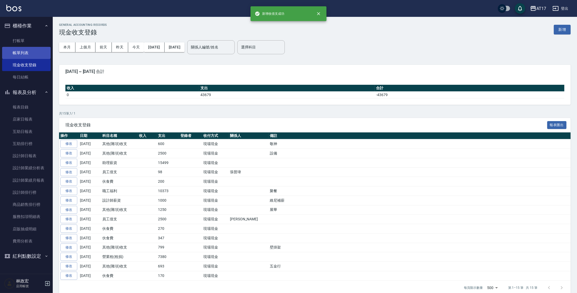
click at [30, 55] on link "帳單列表" at bounding box center [26, 53] width 48 height 12
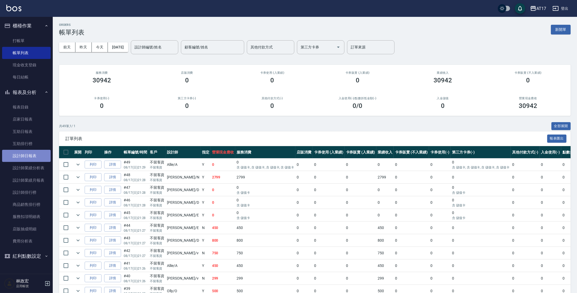
click at [29, 158] on link "設計師日報表" at bounding box center [26, 156] width 48 height 12
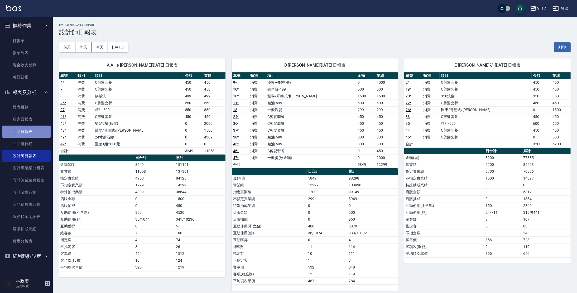
click at [14, 133] on link "互助日報表" at bounding box center [26, 132] width 48 height 12
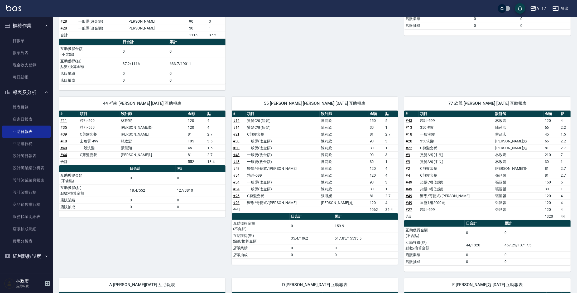
scroll to position [163, 0]
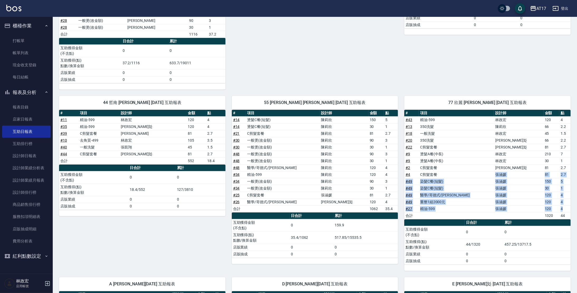
drag, startPoint x: 503, startPoint y: 173, endPoint x: 560, endPoint y: 208, distance: 66.7
click at [560, 208] on tbody "# 43 精油-599 [PERSON_NAME]120 4 # 13 350洗髮 [PERSON_NAME] 66 2.2 # 18 一般洗髮 [PERSO…" at bounding box center [487, 167] width 166 height 103
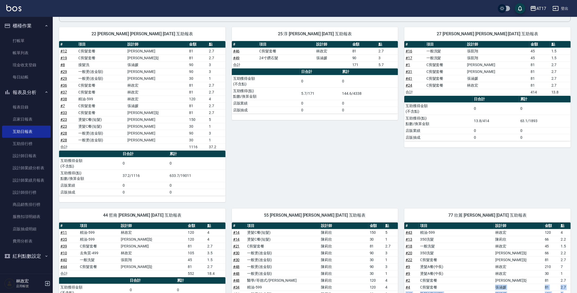
scroll to position [50, 0]
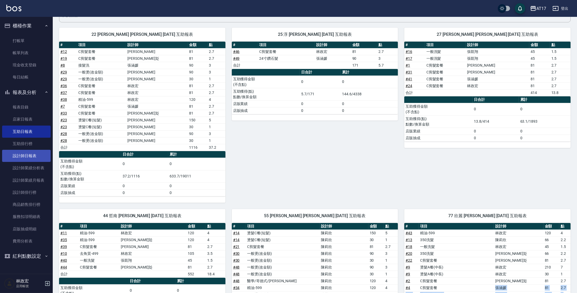
click at [33, 157] on link "設計師日報表" at bounding box center [26, 156] width 48 height 12
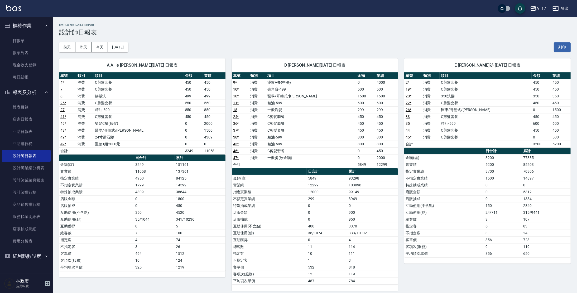
click at [228, 118] on div "D [PERSON_NAME][DATE] 日報表 單號 類別 項目 金額 業績 9 * 消費 燙髮A餐(中長) 0 4000 10 * 消費 去角質-499…" at bounding box center [311, 171] width 173 height 239
click at [20, 191] on link "設計師排行榜" at bounding box center [26, 193] width 48 height 12
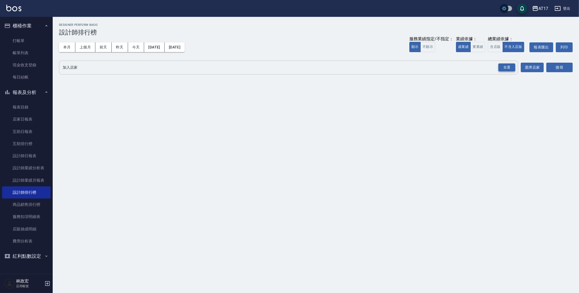
click at [506, 67] on div "全選" at bounding box center [507, 68] width 17 height 8
click at [571, 68] on button "搜尋" at bounding box center [560, 68] width 26 height 10
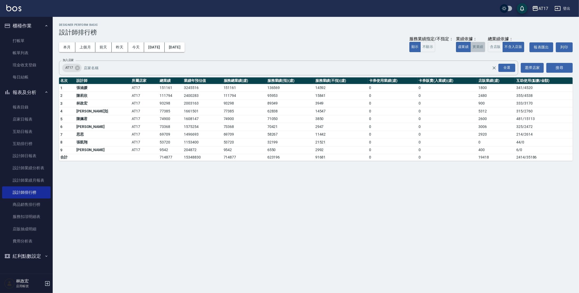
click at [477, 48] on button "實業績" at bounding box center [478, 47] width 15 height 10
click at [19, 6] on img at bounding box center [13, 8] width 15 height 7
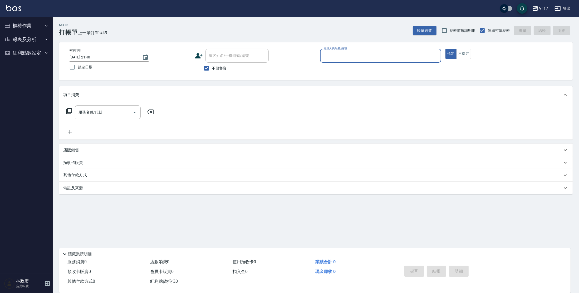
click at [23, 38] on button "報表及分析" at bounding box center [26, 40] width 48 height 14
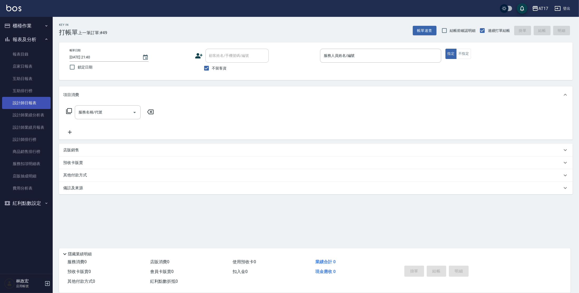
click at [21, 105] on link "設計師日報表" at bounding box center [26, 103] width 48 height 12
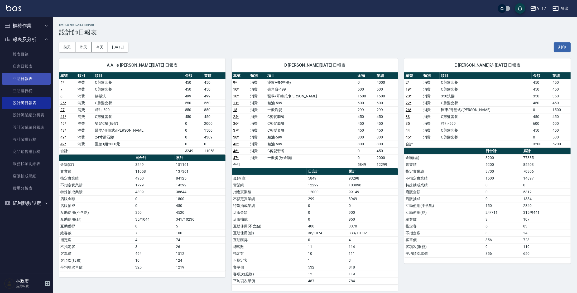
click at [31, 80] on link "互助日報表" at bounding box center [26, 79] width 48 height 12
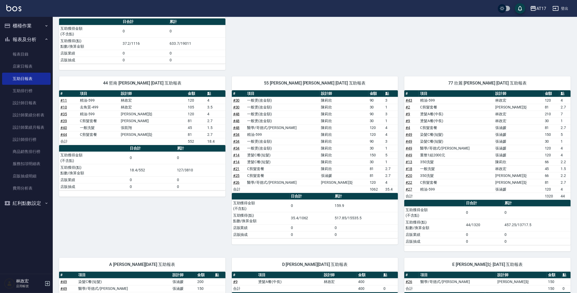
scroll to position [182, 0]
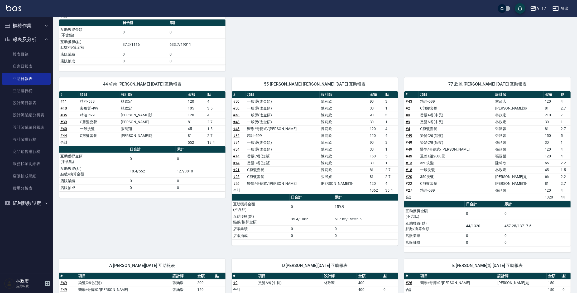
click at [40, 26] on button "櫃檯作業" at bounding box center [26, 26] width 48 height 14
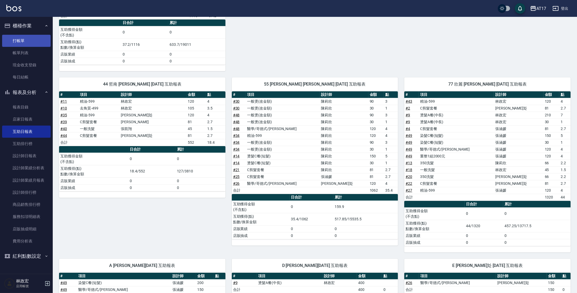
click at [39, 42] on link "打帳單" at bounding box center [26, 41] width 48 height 12
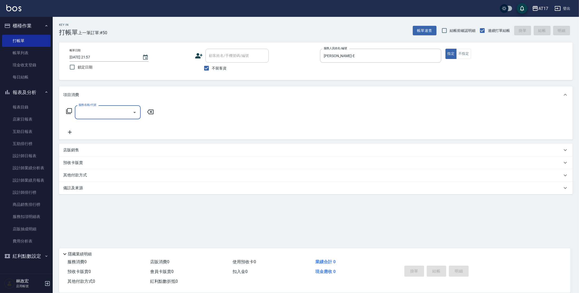
click at [71, 109] on icon at bounding box center [69, 111] width 6 height 6
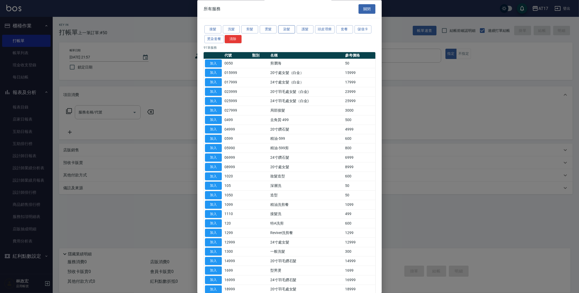
click at [287, 31] on button "染髮" at bounding box center [286, 30] width 17 height 8
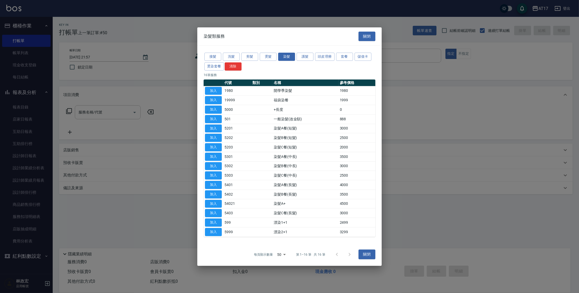
drag, startPoint x: 217, startPoint y: 119, endPoint x: 124, endPoint y: 118, distance: 93.3
click at [217, 118] on button "加入" at bounding box center [213, 119] width 17 height 8
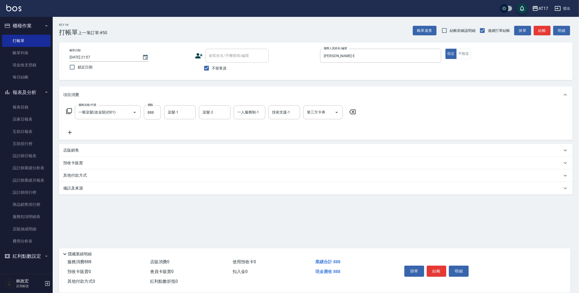
click at [69, 110] on icon at bounding box center [69, 111] width 6 height 6
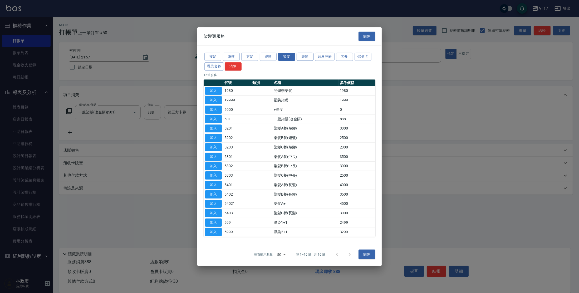
click at [309, 59] on button "護髮" at bounding box center [305, 57] width 17 height 8
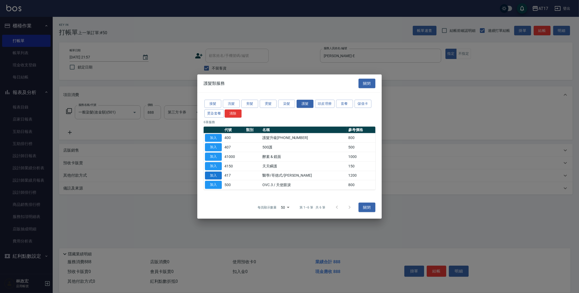
click at [218, 174] on button "加入" at bounding box center [213, 176] width 17 height 8
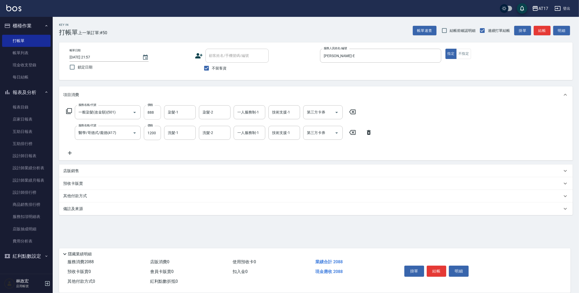
click at [154, 114] on input "888" at bounding box center [152, 112] width 17 height 14
click at [153, 113] on input "888" at bounding box center [152, 112] width 17 height 14
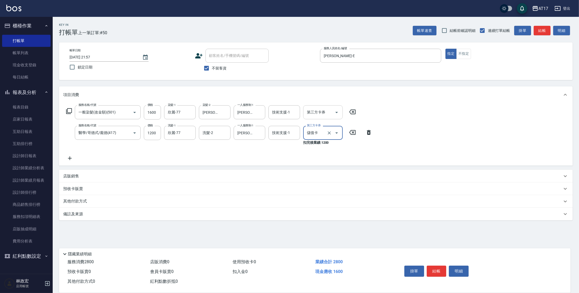
click at [340, 115] on div at bounding box center [337, 112] width 8 height 14
click at [339, 113] on icon "Open" at bounding box center [337, 112] width 6 height 6
click at [331, 163] on span "儲值卡" at bounding box center [323, 160] width 40 height 9
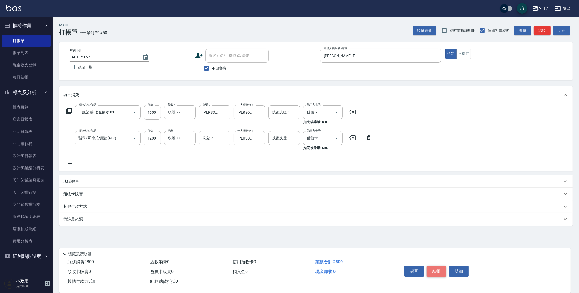
click at [440, 274] on button "結帳" at bounding box center [437, 271] width 20 height 11
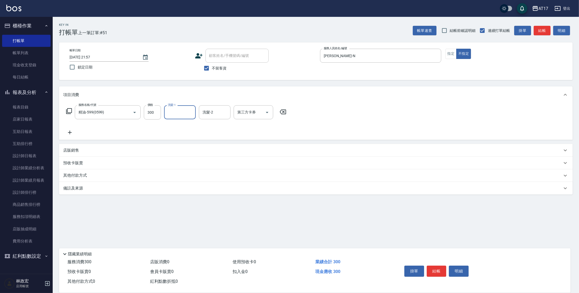
click at [71, 111] on icon at bounding box center [69, 111] width 6 height 6
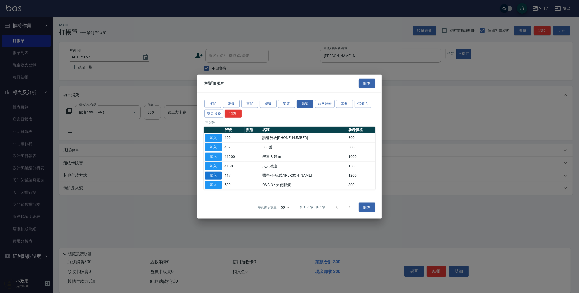
click at [216, 176] on button "加入" at bounding box center [213, 176] width 17 height 8
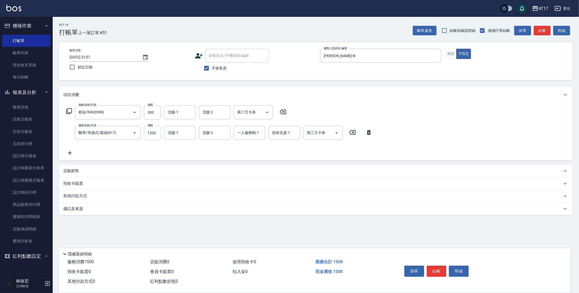
click at [159, 131] on input "1200" at bounding box center [152, 133] width 17 height 14
click at [179, 113] on input "洗髮-1" at bounding box center [180, 112] width 27 height 9
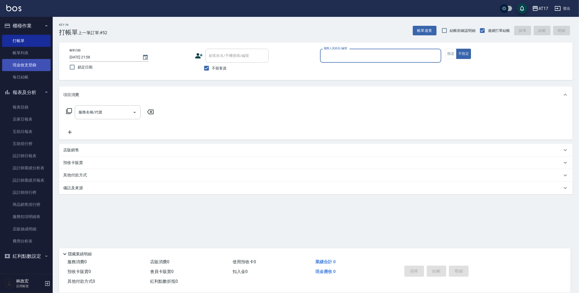
click at [32, 62] on link "現金收支登錄" at bounding box center [26, 65] width 48 height 12
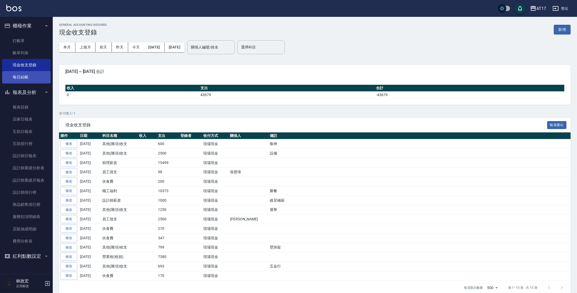
click at [34, 79] on link "每日結帳" at bounding box center [26, 77] width 48 height 12
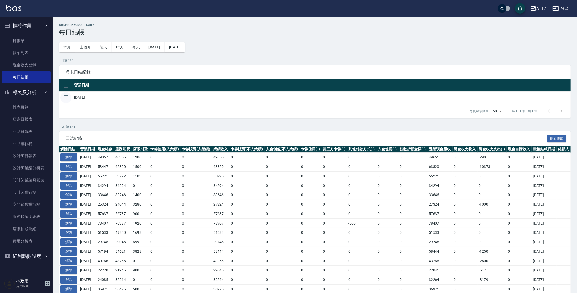
click at [66, 100] on input "checkbox" at bounding box center [65, 97] width 11 height 11
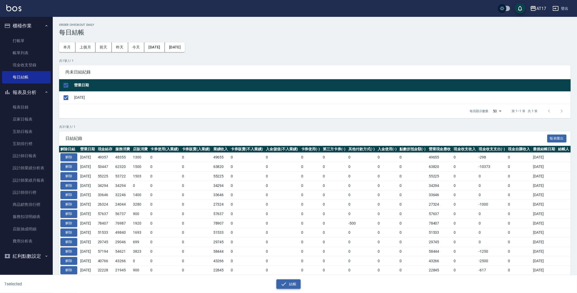
click at [294, 285] on button "結帳" at bounding box center [288, 285] width 25 height 10
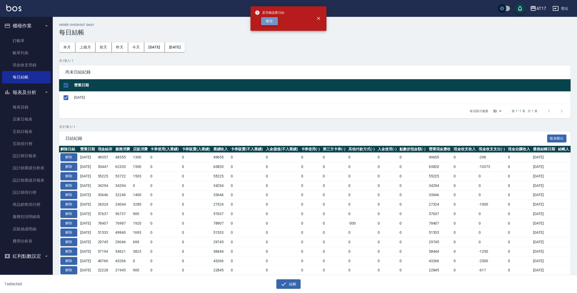
click at [269, 20] on button "確定" at bounding box center [269, 21] width 17 height 8
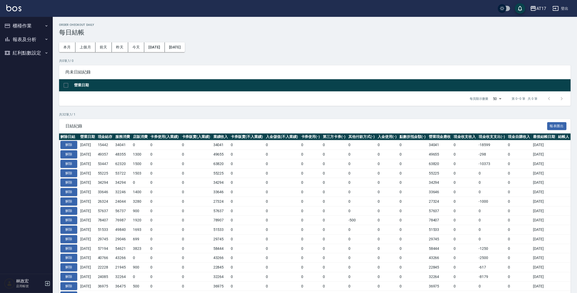
click at [41, 27] on button "櫃檯作業" at bounding box center [26, 26] width 48 height 14
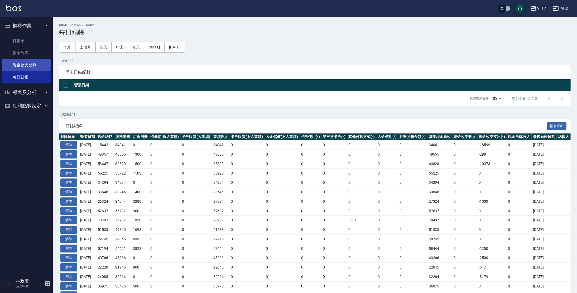
click at [36, 64] on link "現金收支登錄" at bounding box center [26, 65] width 48 height 12
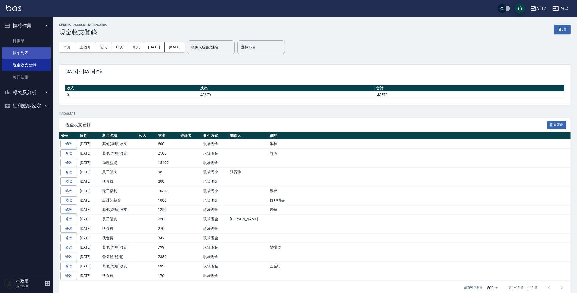
click at [35, 52] on link "帳單列表" at bounding box center [26, 53] width 48 height 12
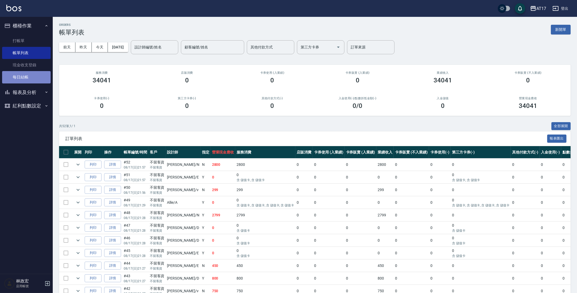
click at [35, 77] on link "每日結帳" at bounding box center [26, 77] width 48 height 12
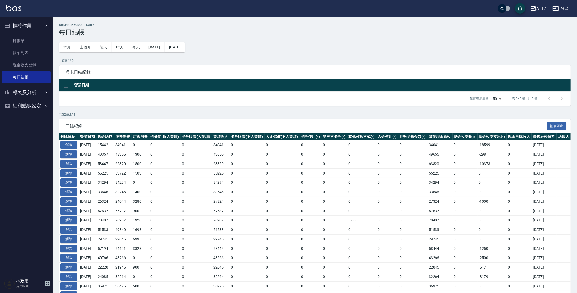
click at [184, 110] on div "Order checkout daily 每日結帳 本月 上個月 前天 昨天 今天 2025/07/17 2025/08/17 共 0 筆, 1 / 0 尚未…" at bounding box center [315, 243] width 524 height 453
click at [20, 93] on button "報表及分析" at bounding box center [26, 93] width 48 height 14
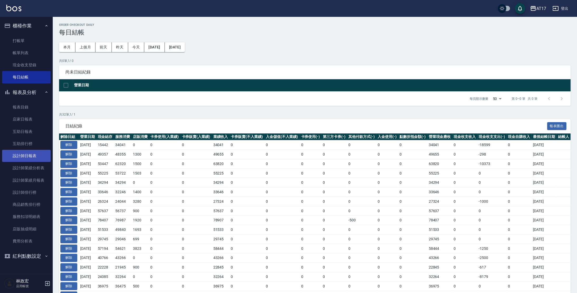
click at [33, 154] on link "設計師日報表" at bounding box center [26, 156] width 48 height 12
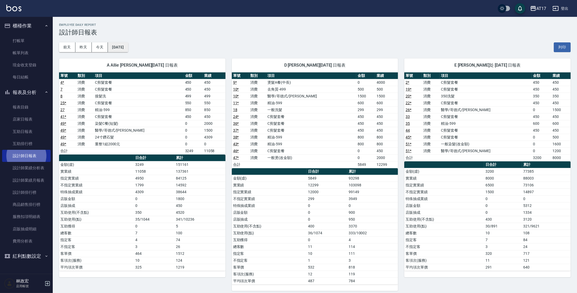
click at [128, 51] on button "[DATE]" at bounding box center [118, 47] width 20 height 10
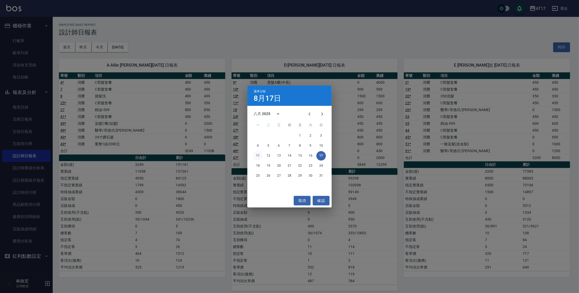
click at [260, 156] on button "11" at bounding box center [257, 155] width 9 height 9
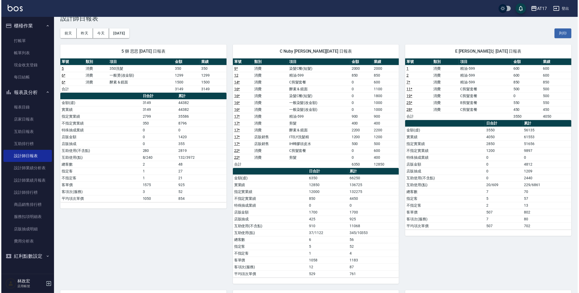
scroll to position [13, 0]
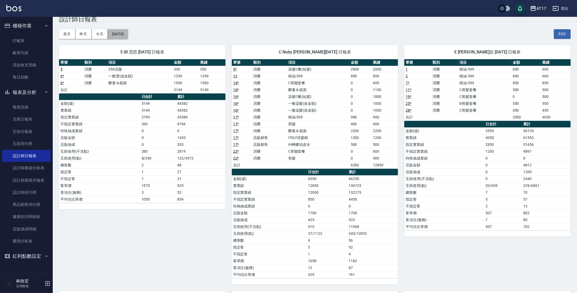
click at [128, 36] on button "[DATE]" at bounding box center [118, 34] width 20 height 10
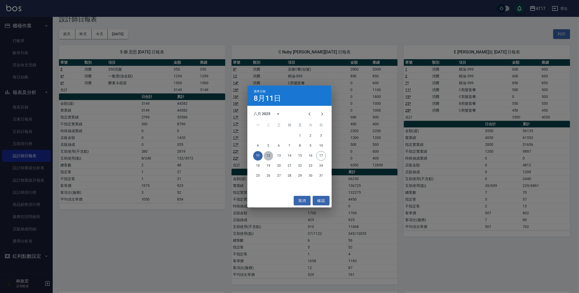
click at [270, 154] on button "12" at bounding box center [268, 155] width 9 height 9
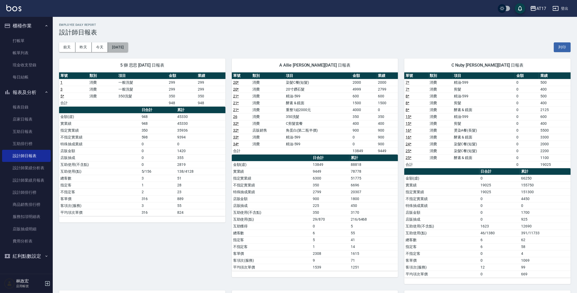
click at [128, 48] on button "[DATE]" at bounding box center [118, 47] width 20 height 10
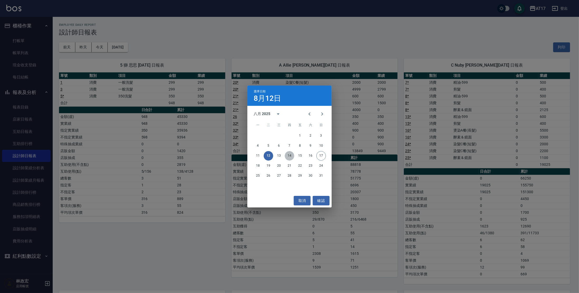
click at [285, 155] on button "14" at bounding box center [289, 155] width 9 height 9
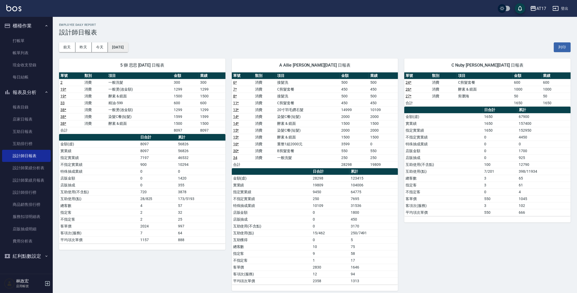
click at [127, 48] on button "[DATE]" at bounding box center [118, 47] width 20 height 10
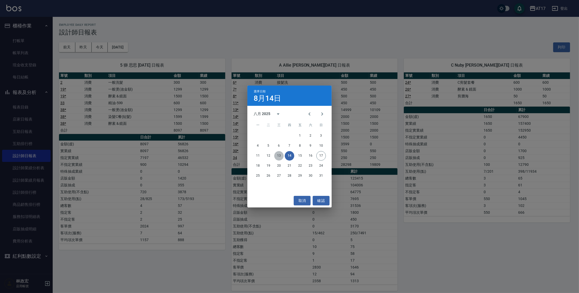
click at [279, 154] on button "13" at bounding box center [278, 155] width 9 height 9
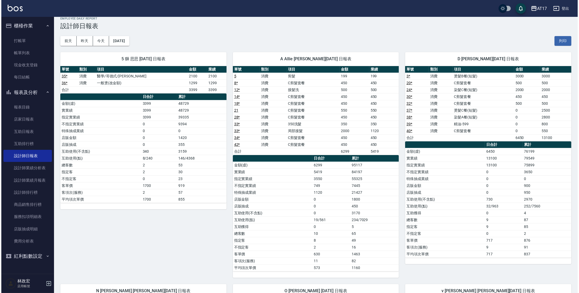
scroll to position [3, 0]
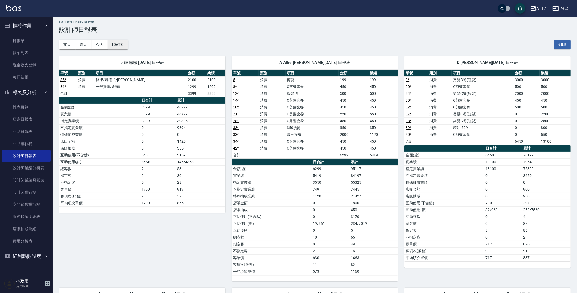
click at [128, 45] on button "[DATE]" at bounding box center [118, 45] width 20 height 10
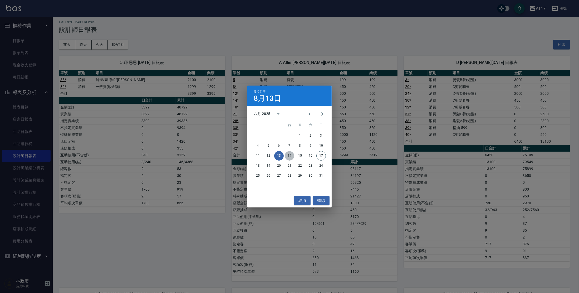
click at [293, 157] on button "14" at bounding box center [289, 155] width 9 height 9
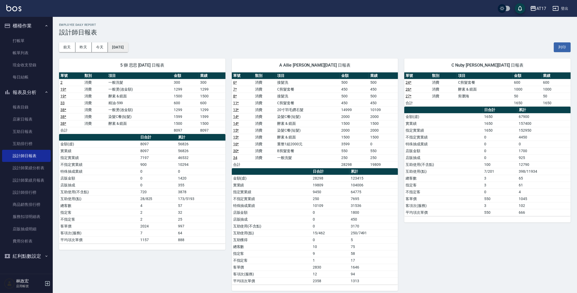
click at [123, 49] on button "[DATE]" at bounding box center [118, 47] width 20 height 10
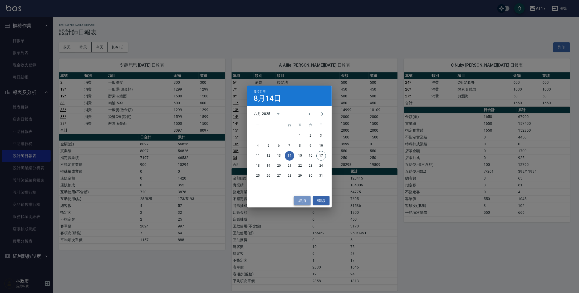
click at [305, 198] on button "取消" at bounding box center [302, 201] width 17 height 10
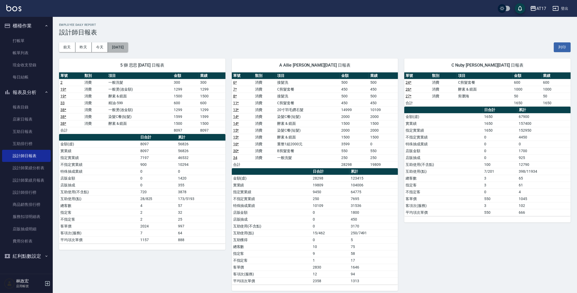
click at [124, 46] on button "[DATE]" at bounding box center [118, 47] width 20 height 10
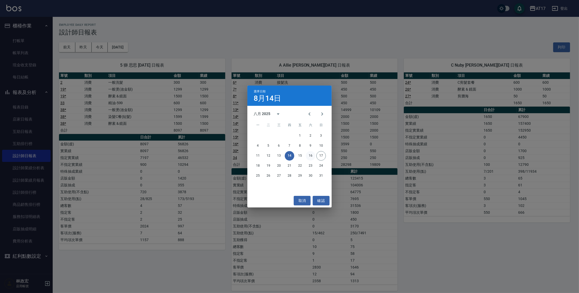
click at [312, 156] on button "16" at bounding box center [310, 155] width 9 height 9
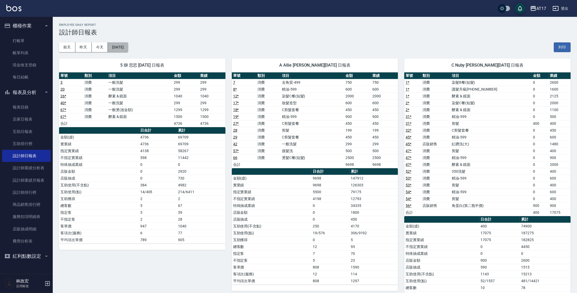
click at [114, 52] on button "[DATE]" at bounding box center [118, 47] width 20 height 10
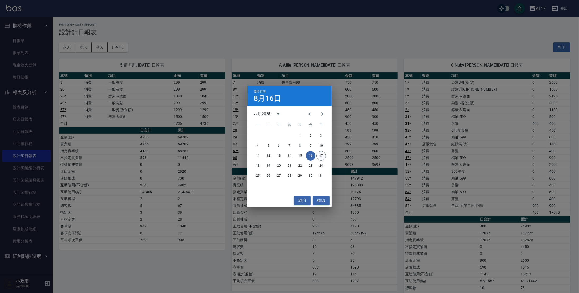
click at [324, 155] on button "17" at bounding box center [320, 155] width 9 height 9
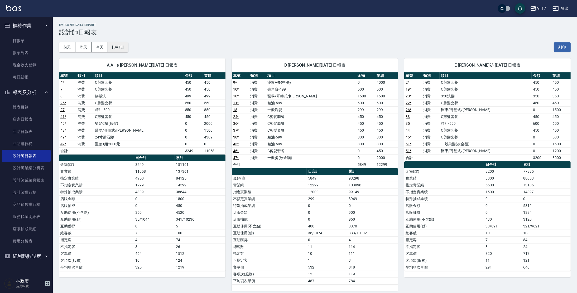
click at [128, 50] on button "[DATE]" at bounding box center [118, 47] width 20 height 10
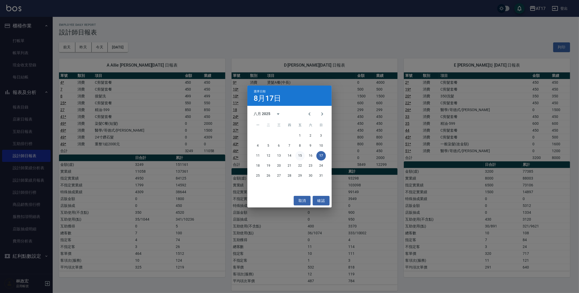
click at [300, 156] on button "15" at bounding box center [299, 155] width 9 height 9
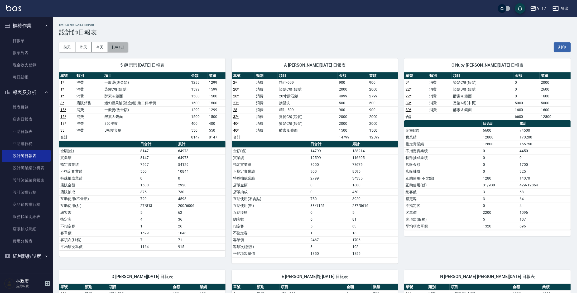
click at [128, 46] on button "[DATE]" at bounding box center [118, 47] width 20 height 10
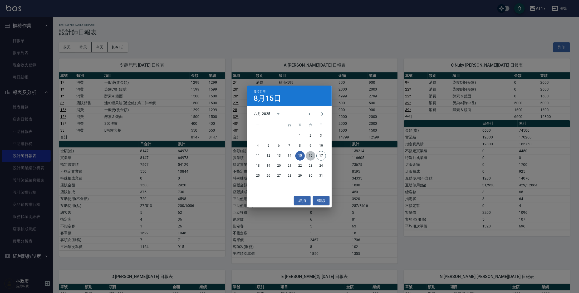
click at [307, 155] on button "16" at bounding box center [310, 155] width 9 height 9
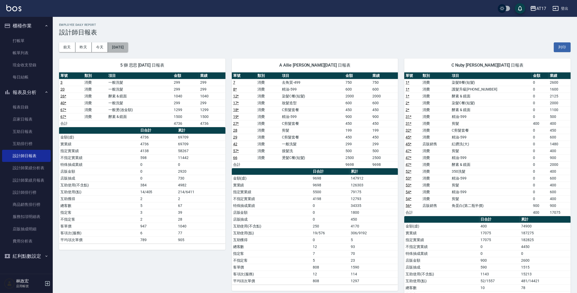
click at [117, 51] on button "[DATE]" at bounding box center [118, 47] width 20 height 10
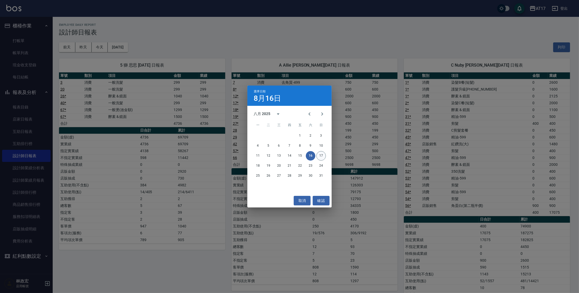
click at [323, 151] on button "17" at bounding box center [320, 155] width 9 height 9
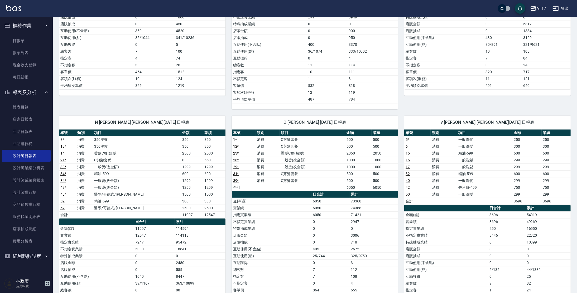
scroll to position [182, 0]
click at [33, 189] on link "設計師排行榜" at bounding box center [26, 193] width 48 height 12
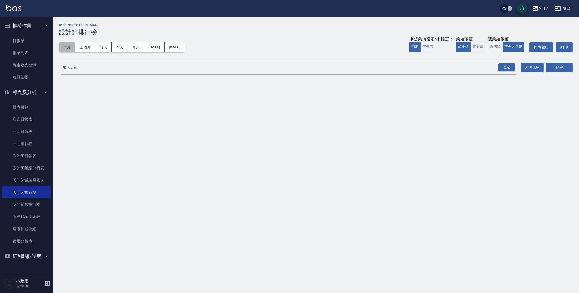
click at [64, 49] on button "本月" at bounding box center [67, 47] width 16 height 10
drag, startPoint x: 474, startPoint y: 47, endPoint x: 477, endPoint y: 48, distance: 3.2
click at [474, 47] on button "實業績" at bounding box center [478, 47] width 15 height 10
drag, startPoint x: 500, startPoint y: 66, endPoint x: 427, endPoint y: 108, distance: 84.3
click at [500, 66] on div "全選" at bounding box center [507, 68] width 17 height 8
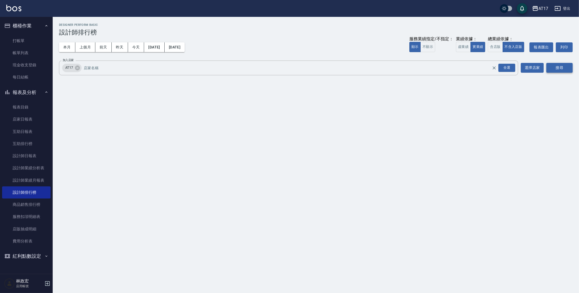
click at [551, 67] on button "搜尋" at bounding box center [560, 68] width 26 height 10
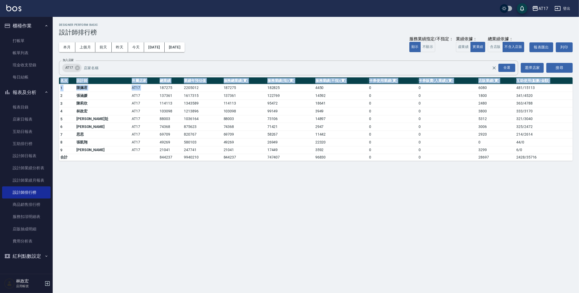
drag, startPoint x: 131, startPoint y: 86, endPoint x: 143, endPoint y: 168, distance: 82.5
click at [143, 168] on div "AT17 2025-08-01 - 2025-08-31 設計師排行榜 列印時間： 2025-08-17-23:23 Designer Perform Bas…" at bounding box center [289, 146] width 579 height 293
click at [144, 168] on div "AT17 2025-08-01 - 2025-08-31 設計師排行榜 列印時間： 2025-08-17-23:23 Designer Perform Bas…" at bounding box center [289, 146] width 579 height 293
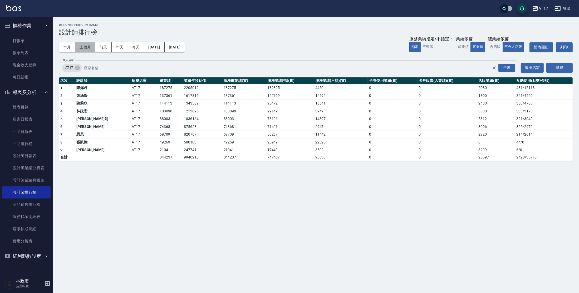
click at [83, 45] on button "上個月" at bounding box center [85, 47] width 20 height 10
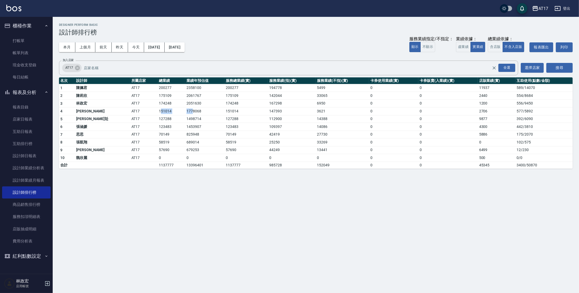
drag, startPoint x: 157, startPoint y: 112, endPoint x: 165, endPoint y: 111, distance: 8.0
click at [165, 111] on tr "4 潘信良 AT17 151014 1778068 151014 147393 3621 0 0 2706 577 / 5892" at bounding box center [316, 112] width 514 height 8
click at [185, 115] on td "1778068" at bounding box center [204, 112] width 39 height 8
